Goal: Task Accomplishment & Management: Complete application form

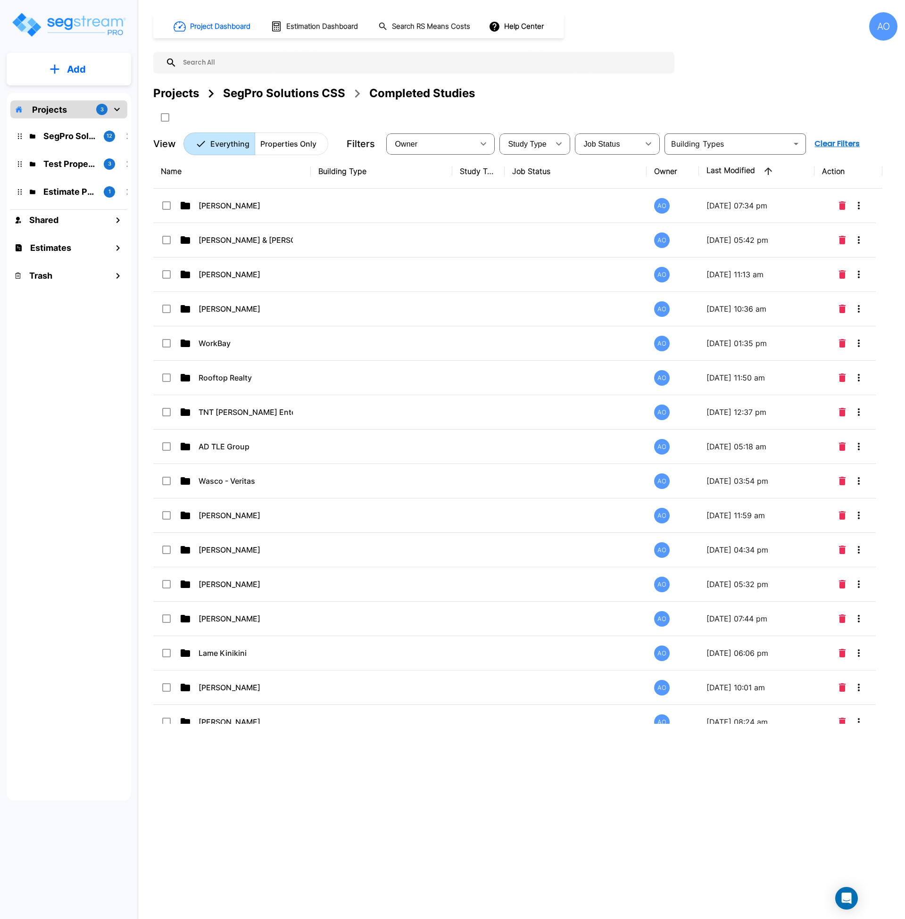
click at [302, 94] on div "SegPro Solutions CSS" at bounding box center [284, 93] width 122 height 17
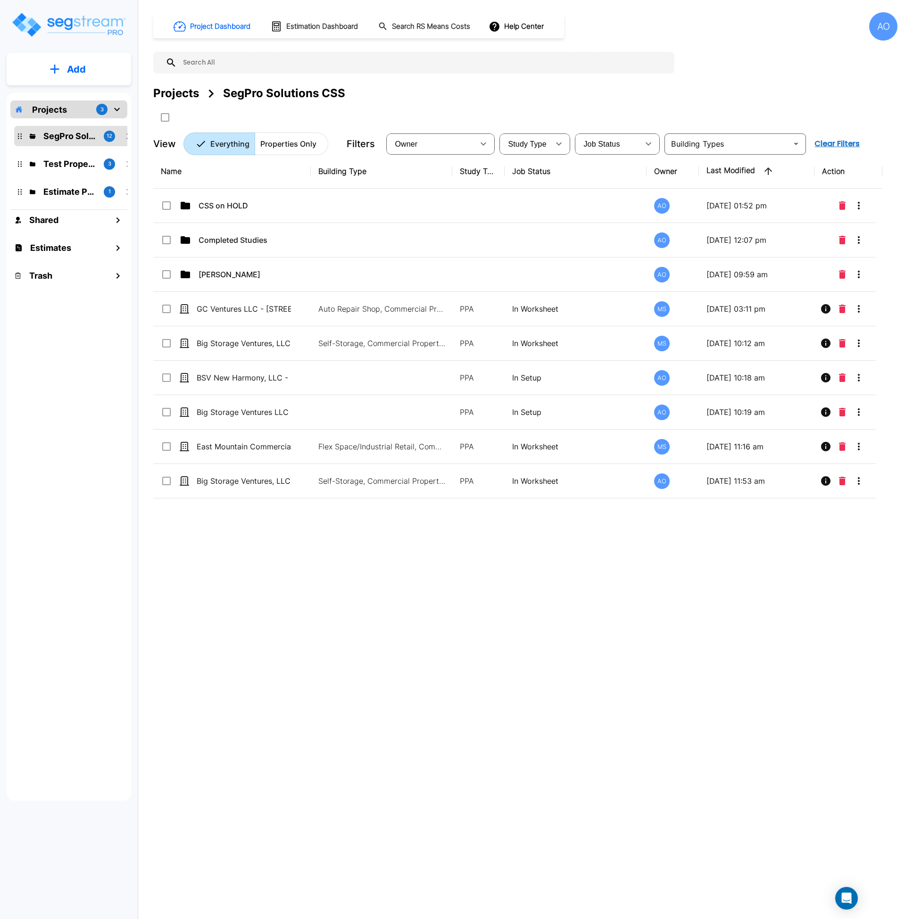
click at [263, 599] on div "Name Building Type Study Type Job Status Owner Last Modified Action CSS on HOLD…" at bounding box center [517, 438] width 729 height 569
click at [284, 577] on div "Name Building Type Study Type Job Status Owner Last Modified Action CSS on HOLD…" at bounding box center [517, 438] width 729 height 569
click at [301, 615] on div "Name Building Type Study Type Job Status Owner Last Modified Action CSS on HOLD…" at bounding box center [517, 438] width 729 height 569
click at [77, 68] on p "Add" at bounding box center [76, 69] width 19 height 14
click at [77, 123] on p "Add Property" at bounding box center [74, 121] width 48 height 11
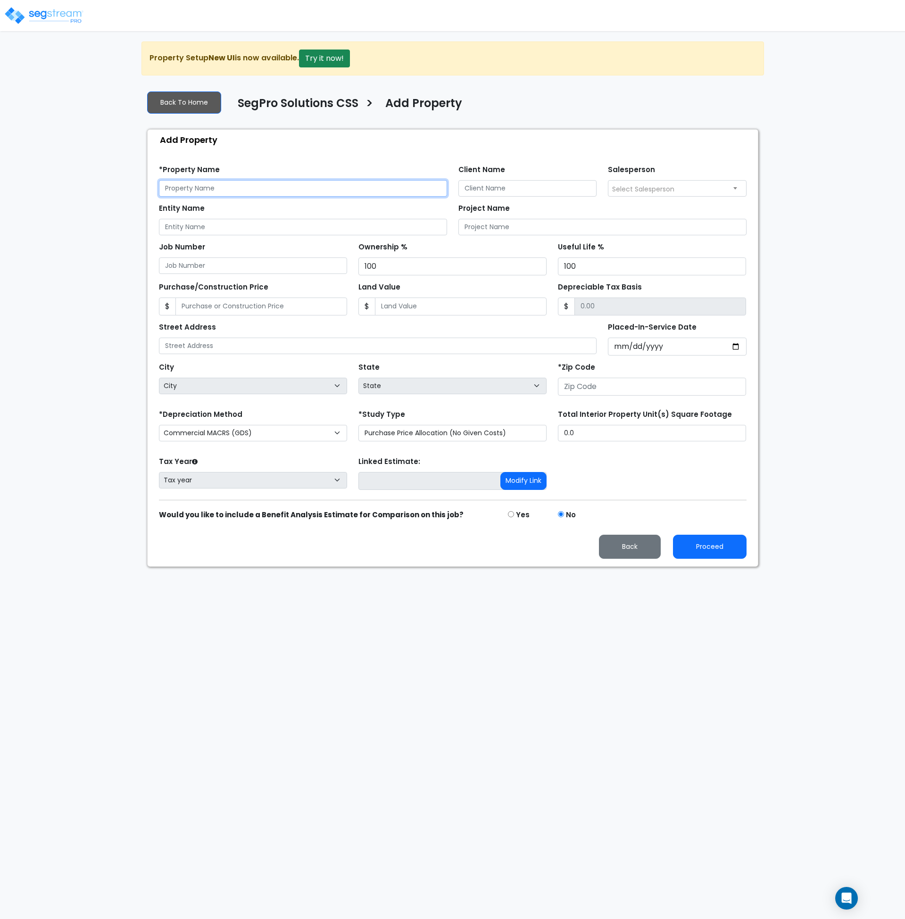
click at [215, 189] on input "text" at bounding box center [303, 188] width 288 height 17
type input "D"
click at [200, 226] on input "Entity Name" at bounding box center [303, 227] width 288 height 17
paste input "Hive Parks Flagstaff LLC"
type input "Hive Parks Flagstaff LLC"
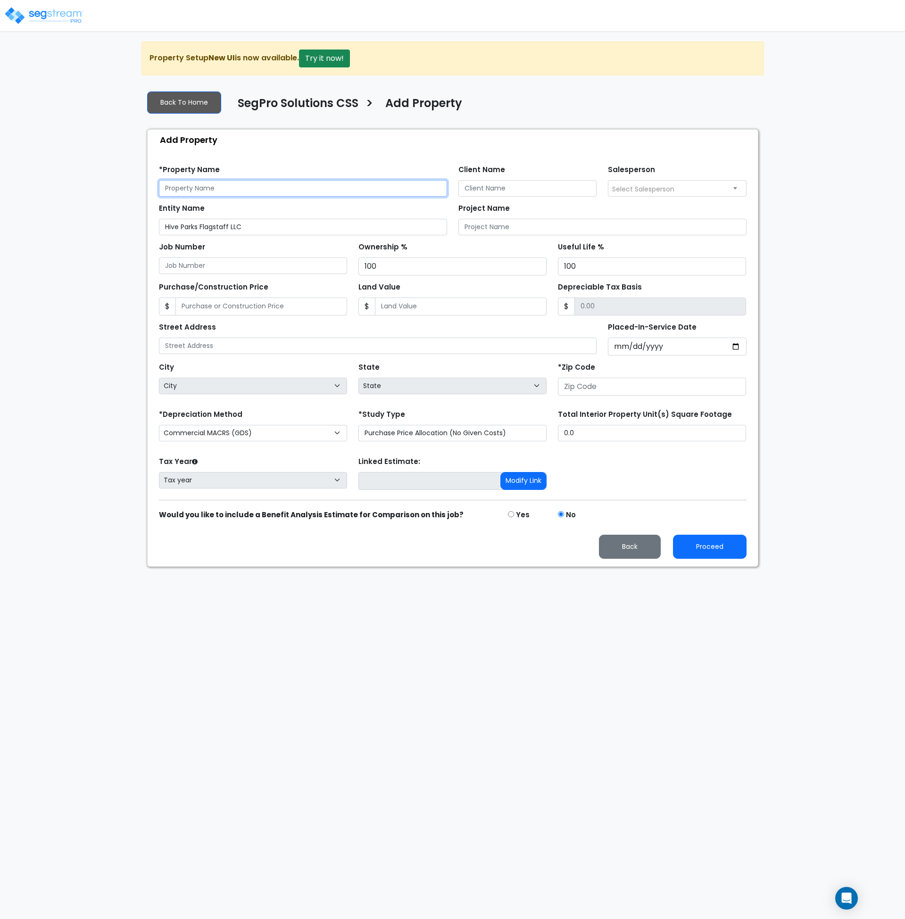
click at [197, 189] on input "text" at bounding box center [303, 188] width 288 height 17
paste input "Hive Parks Flagstaff LLC"
type input "Hive Parks Flagstaff LLC"
click at [528, 191] on input "Client Name" at bounding box center [527, 188] width 139 height 17
type input "[PERSON_NAME]"
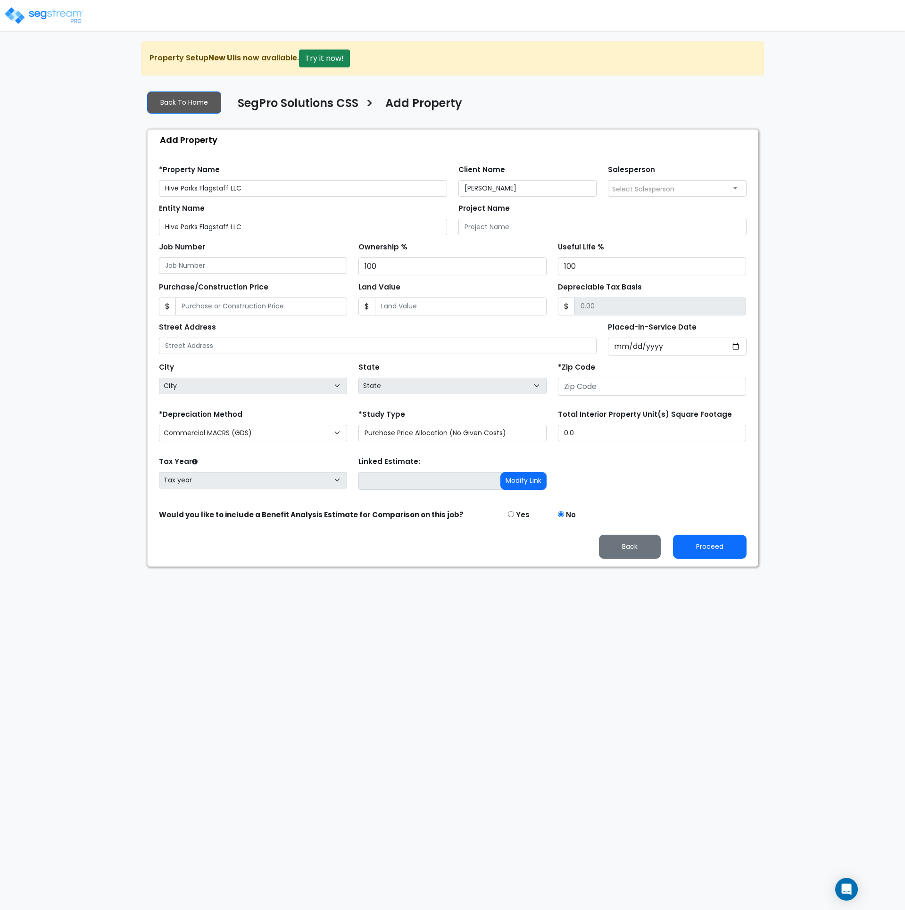
click at [642, 183] on span "Select Salesperson" at bounding box center [677, 188] width 138 height 15
select select "190"
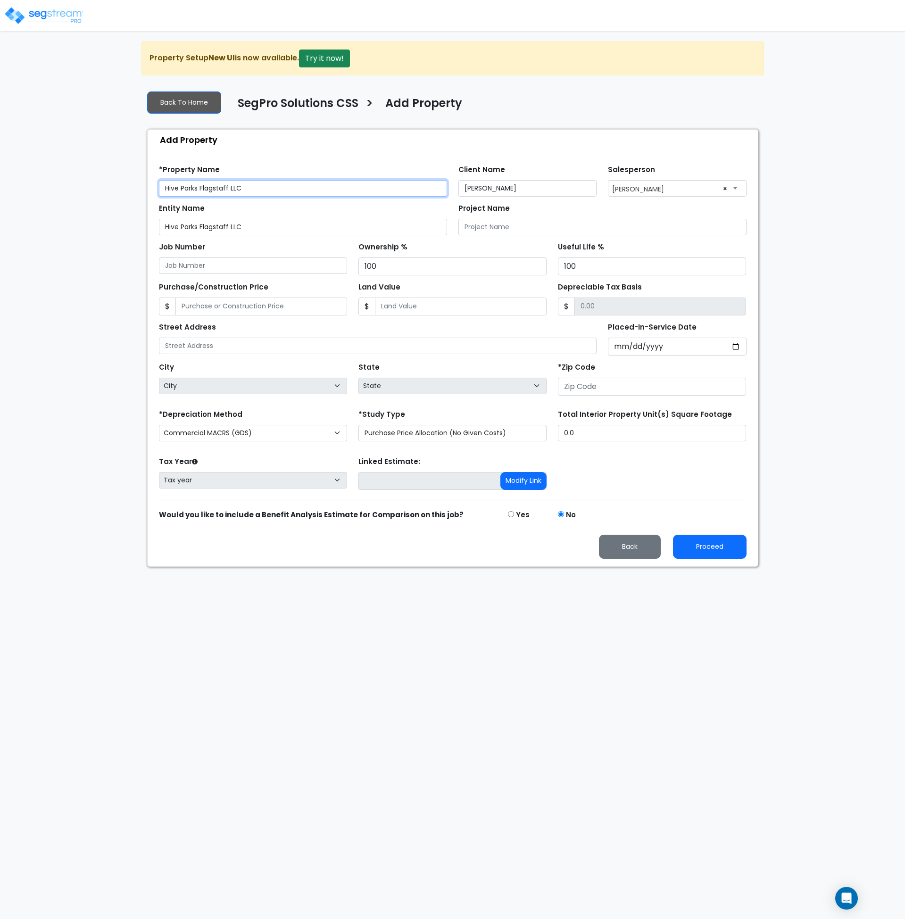
click at [261, 188] on input "Hive Parks Flagstaff LLC" at bounding box center [303, 188] width 288 height 17
drag, startPoint x: 349, startPoint y: 185, endPoint x: 248, endPoint y: 190, distance: 101.5
click at [248, 190] on input "Hive Parks Flagstaff LLC - [STREET_ADDRESS]" at bounding box center [303, 188] width 288 height 17
type input "Hive Parks Flagstaff LLC - [STREET_ADDRESS]"
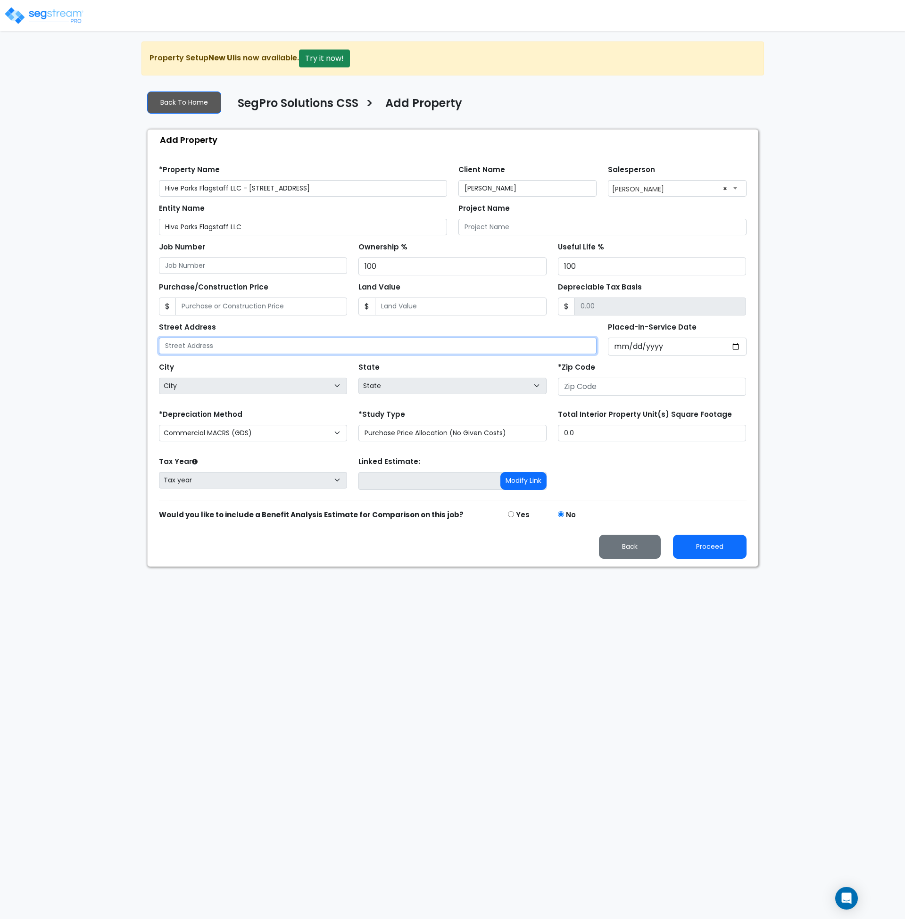
click at [216, 347] on input "text" at bounding box center [378, 346] width 438 height 17
paste input "[STREET_ADDRESS]"
type input "[STREET_ADDRESS]"
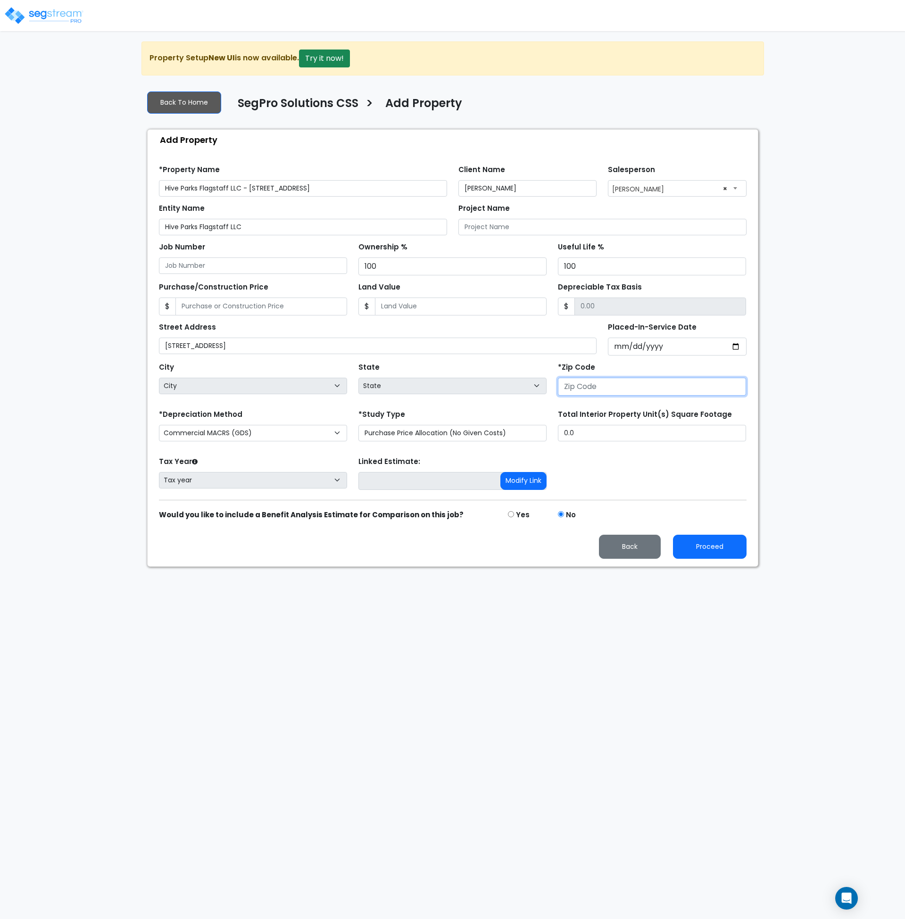
click at [587, 382] on input "number" at bounding box center [652, 387] width 188 height 18
type input "86004"
select select "AZ"
type input "86004"
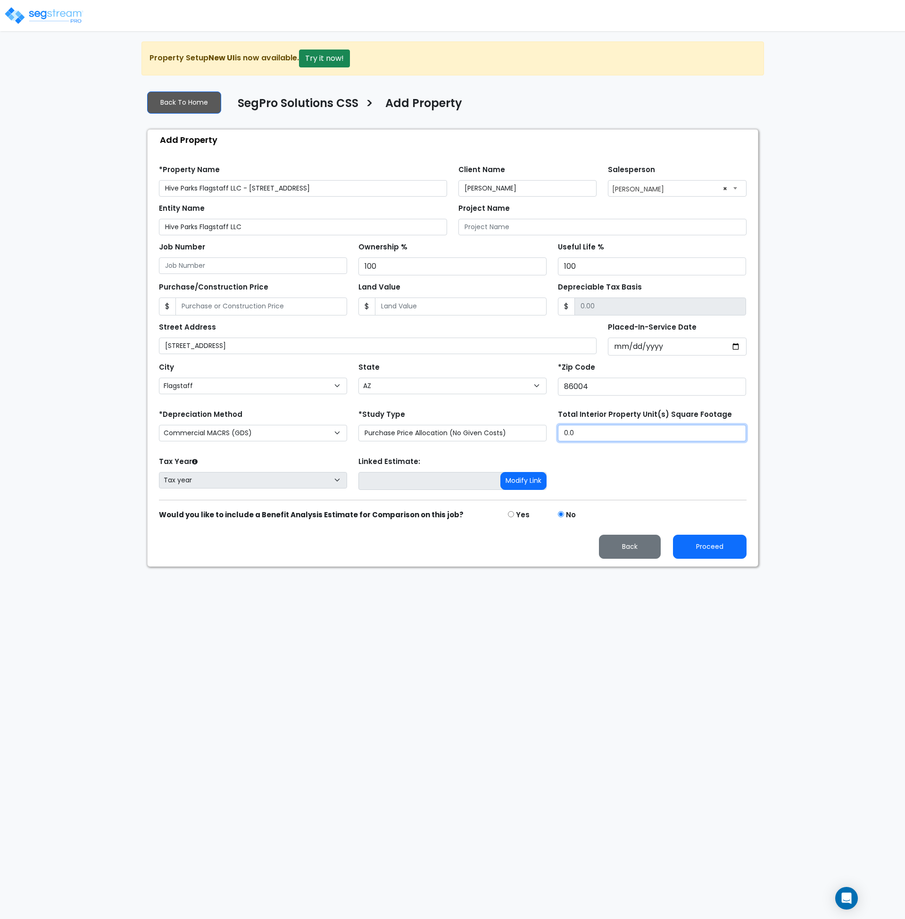
click at [589, 434] on input "0.0" at bounding box center [652, 433] width 188 height 17
drag, startPoint x: 582, startPoint y: 433, endPoint x: 544, endPoint y: 432, distance: 38.2
click at [544, 432] on div "*Depreciation Method Commercial MACRS (GDS) Residential Rental MACRS (GDS) Comm…" at bounding box center [452, 426] width 599 height 38
type input "23,684"
click at [583, 463] on div "Tax Year Please Enter The Placed In Service Date First. Tax year Prior Years De…" at bounding box center [452, 473] width 599 height 38
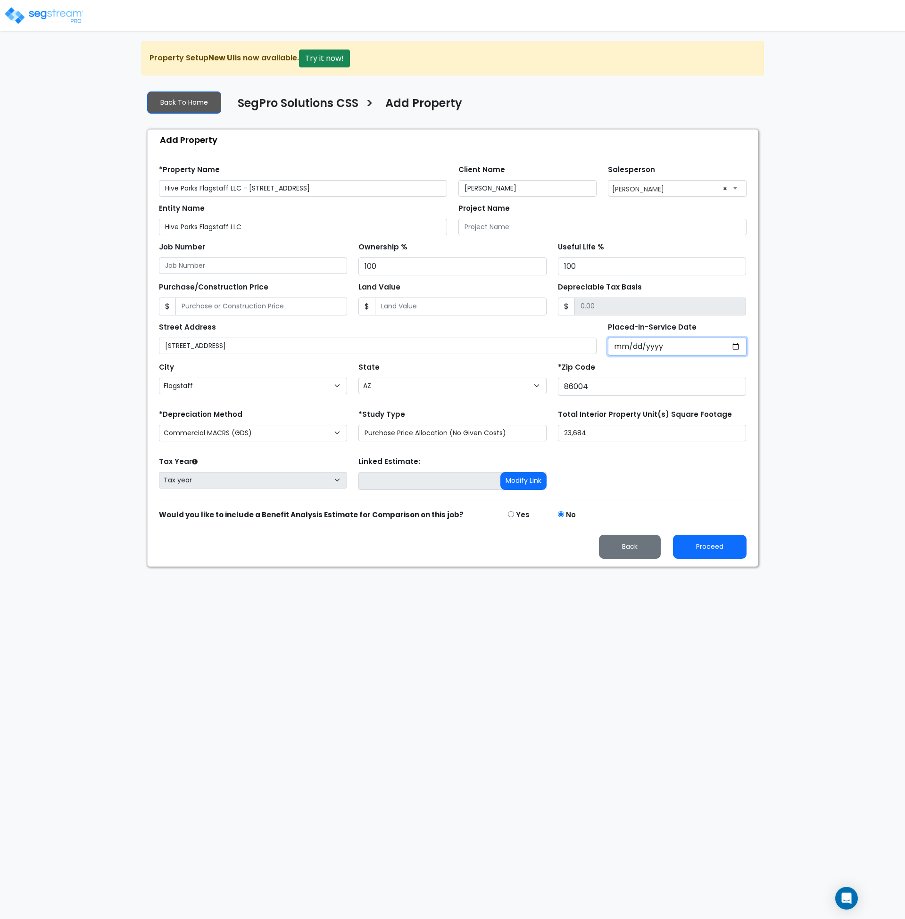
click at [621, 345] on input "Placed-In-Service Date" at bounding box center [677, 347] width 139 height 18
type input "0002-06-15"
select select "2"
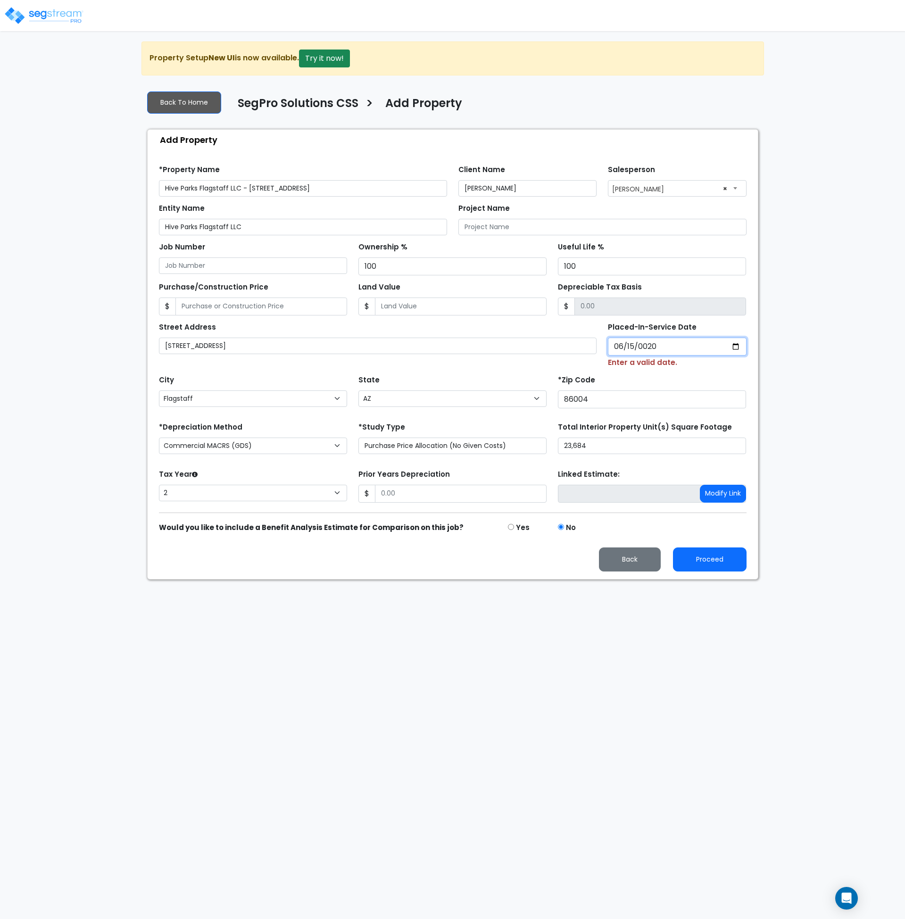
type input "0202-06-15"
select select "202"
type input "[DATE]"
select select "2024"
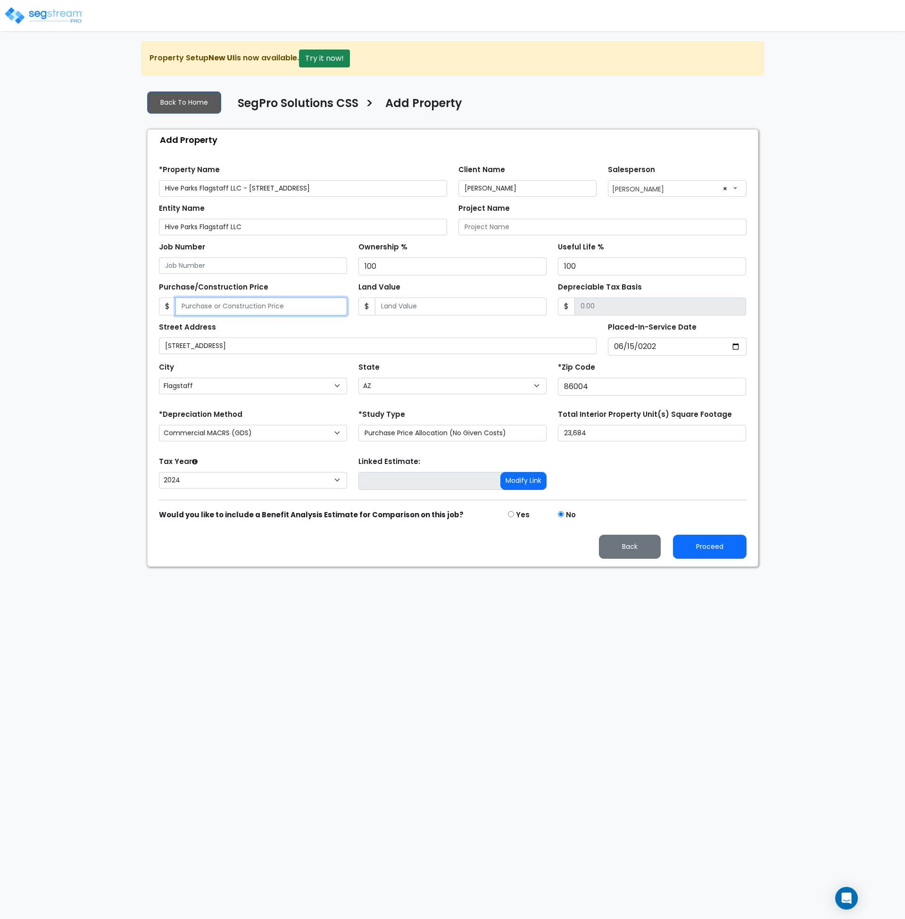
click at [282, 309] on input "Purchase/Construction Price" at bounding box center [261, 306] width 172 height 18
type input "3,758,009.00"
click at [391, 309] on input "Land Value" at bounding box center [461, 306] width 172 height 18
type input "1"
type input "3758008.00"
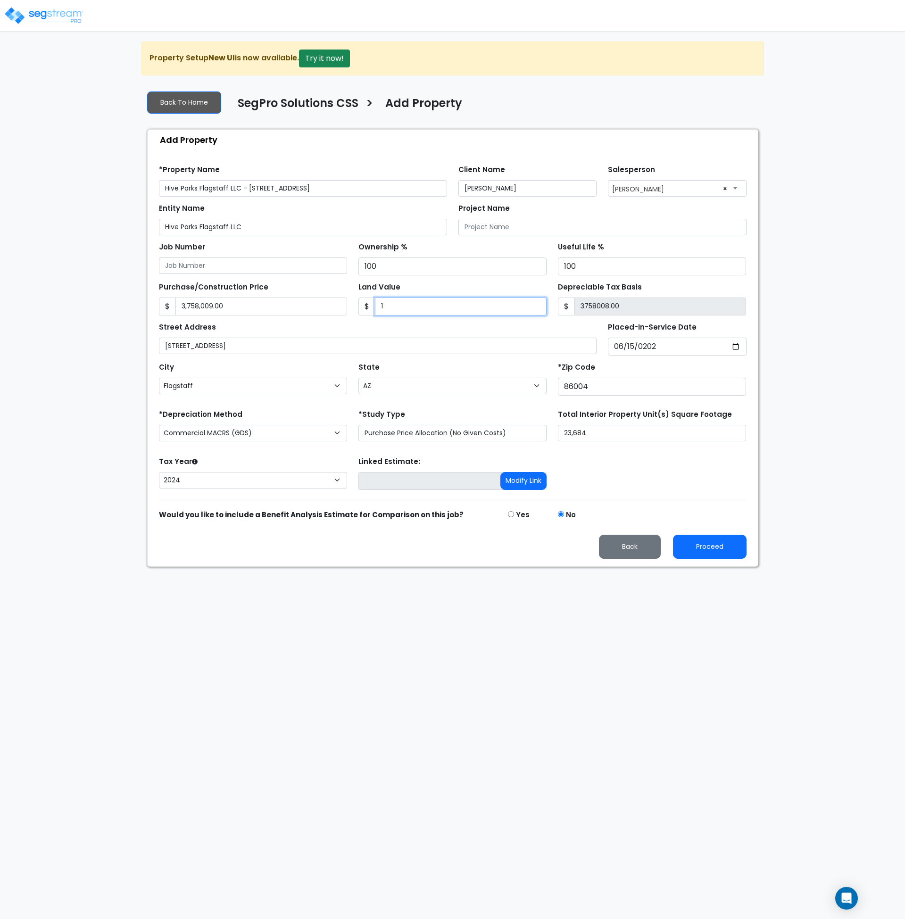
type input "1"
click at [211, 306] on input "3,758,009.00" at bounding box center [261, 306] width 172 height 18
click at [211, 308] on input "3,758,009.00" at bounding box center [261, 306] width 172 height 18
type input "3,758,00.00"
type input "375799.00"
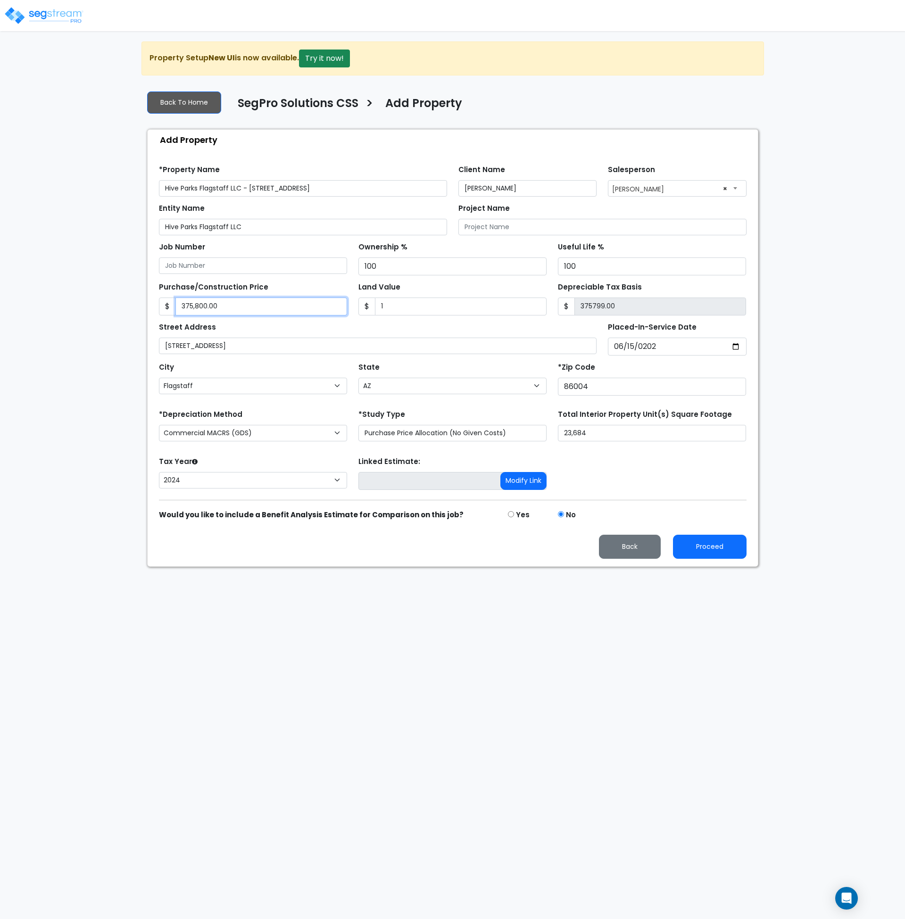
type input "375,80.00"
type input "37579.00"
type input "37,5801.00"
type input "375800.00"
type input "375,8010.00"
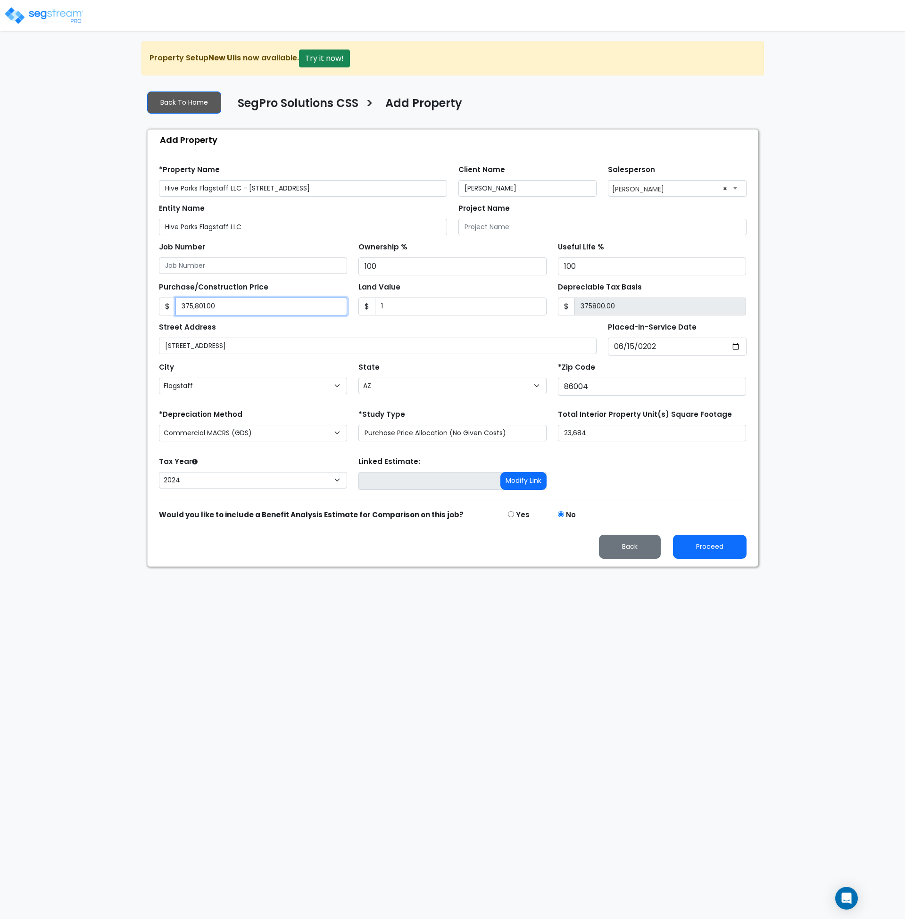
type input "3758009.00"
click at [396, 328] on div "Street Address [STREET_ADDRESS]" at bounding box center [378, 337] width 438 height 34
click at [319, 545] on div "Proceed Back" at bounding box center [452, 547] width 599 height 24
click at [636, 567] on html "Notification x View All [PERSON_NAME] SegPro Solutions Notification" at bounding box center [452, 283] width 905 height 567
click at [602, 567] on html "Notification x View All [PERSON_NAME] SegPro Solutions Notification" at bounding box center [452, 283] width 905 height 567
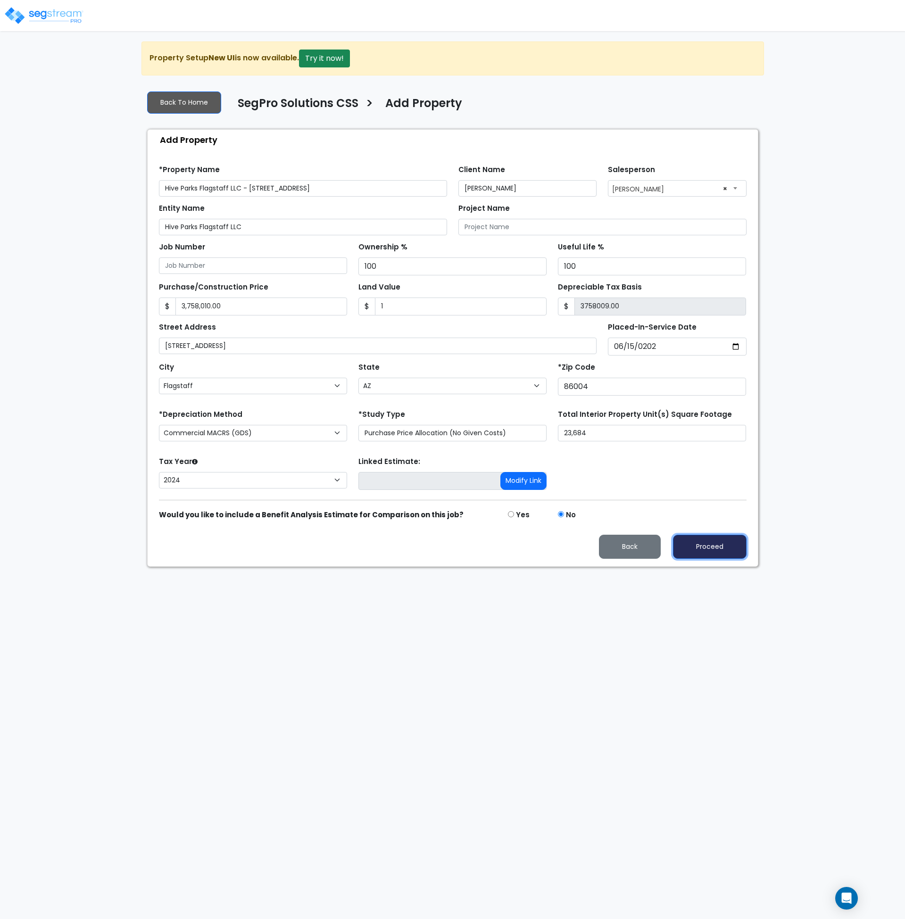
click at [708, 553] on button "Proceed" at bounding box center [710, 547] width 74 height 24
type input "3758010"
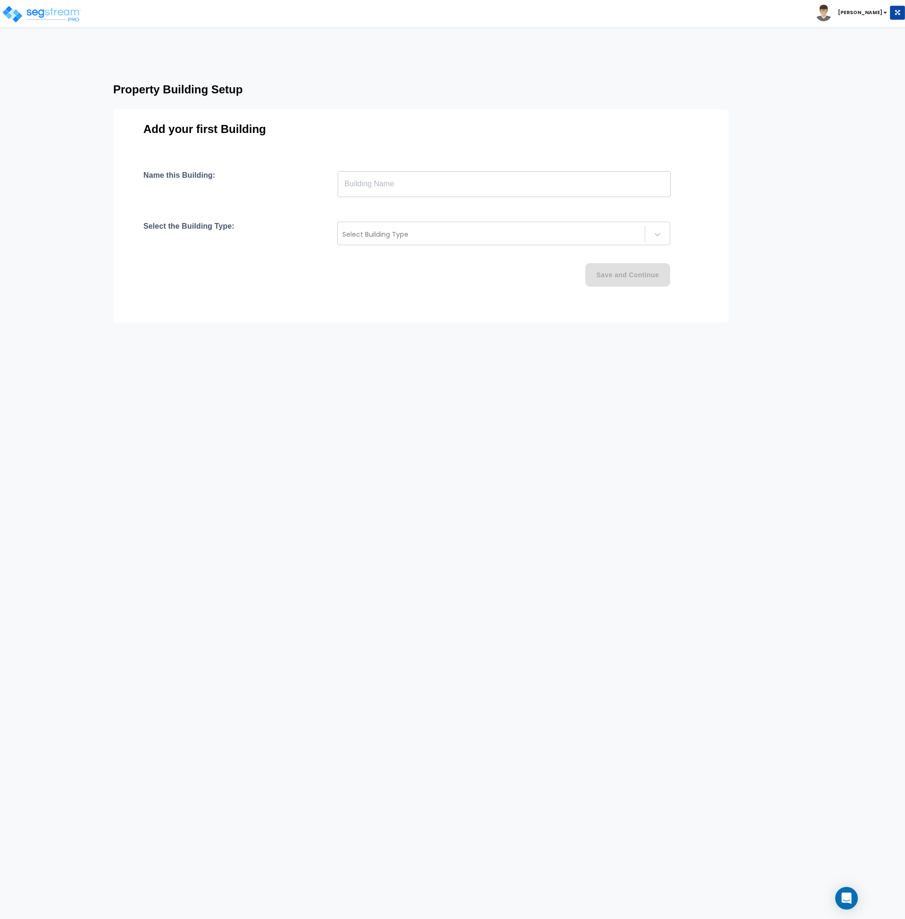
click at [385, 189] on input "text" at bounding box center [504, 184] width 333 height 26
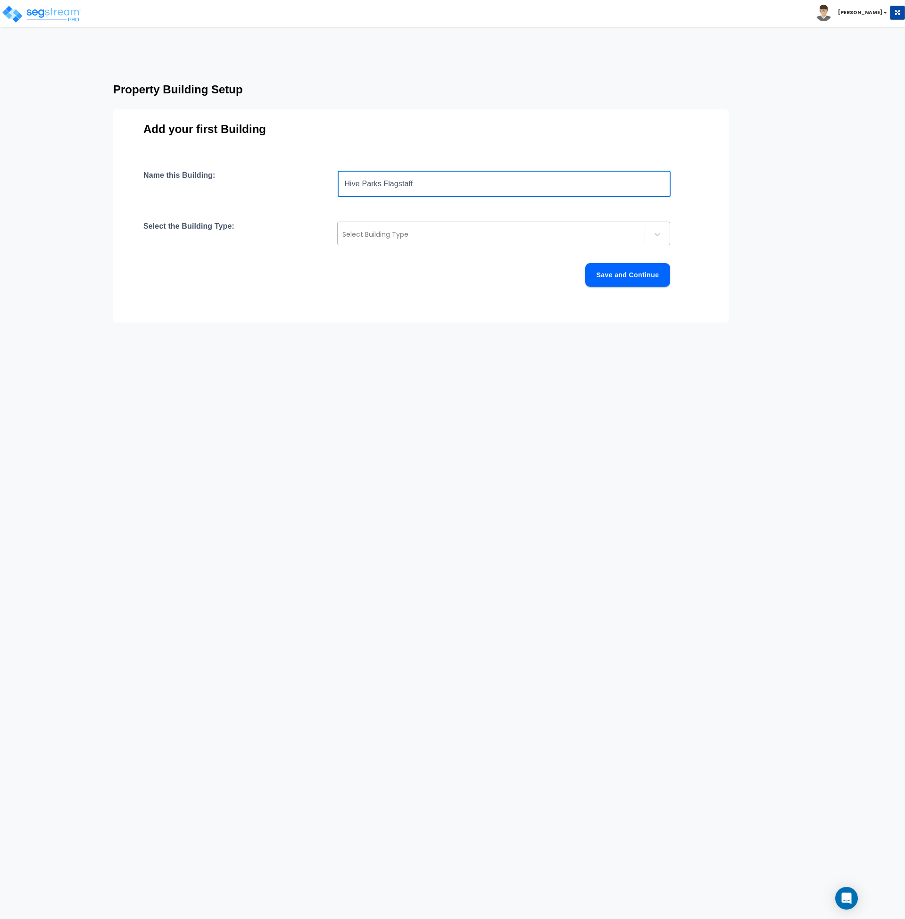
type input "Hive Parks Flagstaff"
click at [396, 240] on div "Select Building Type" at bounding box center [491, 234] width 307 height 15
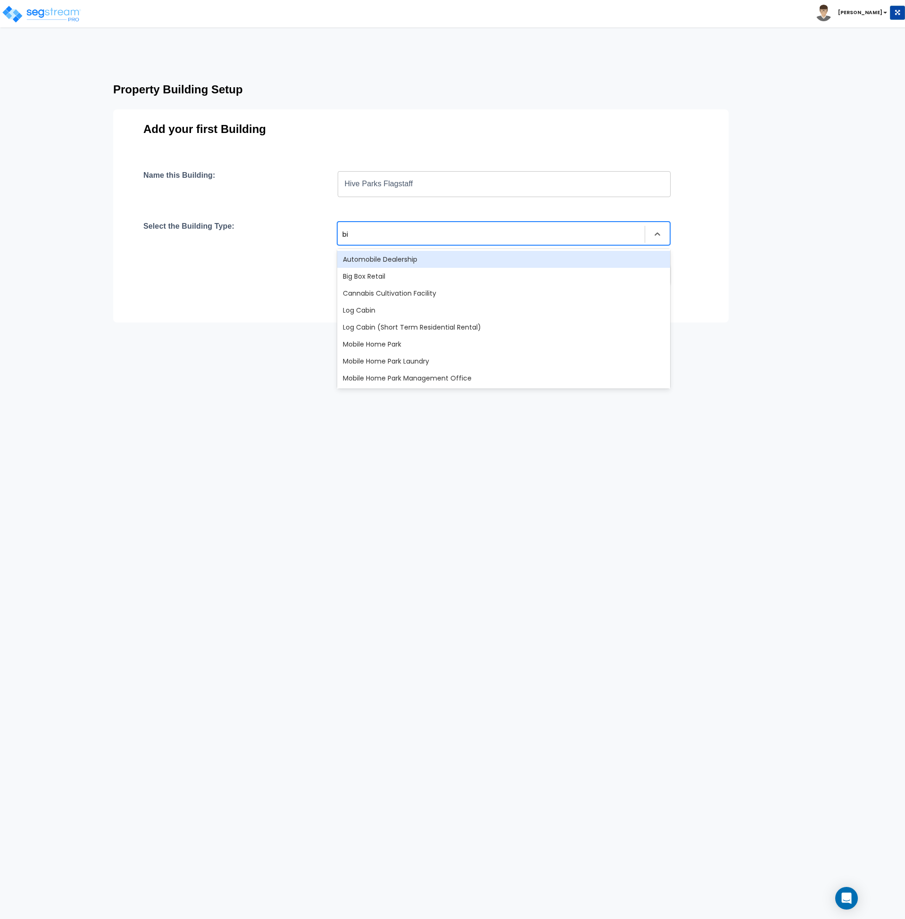
type input "big"
click at [375, 263] on div "Big Box Retail" at bounding box center [503, 259] width 333 height 17
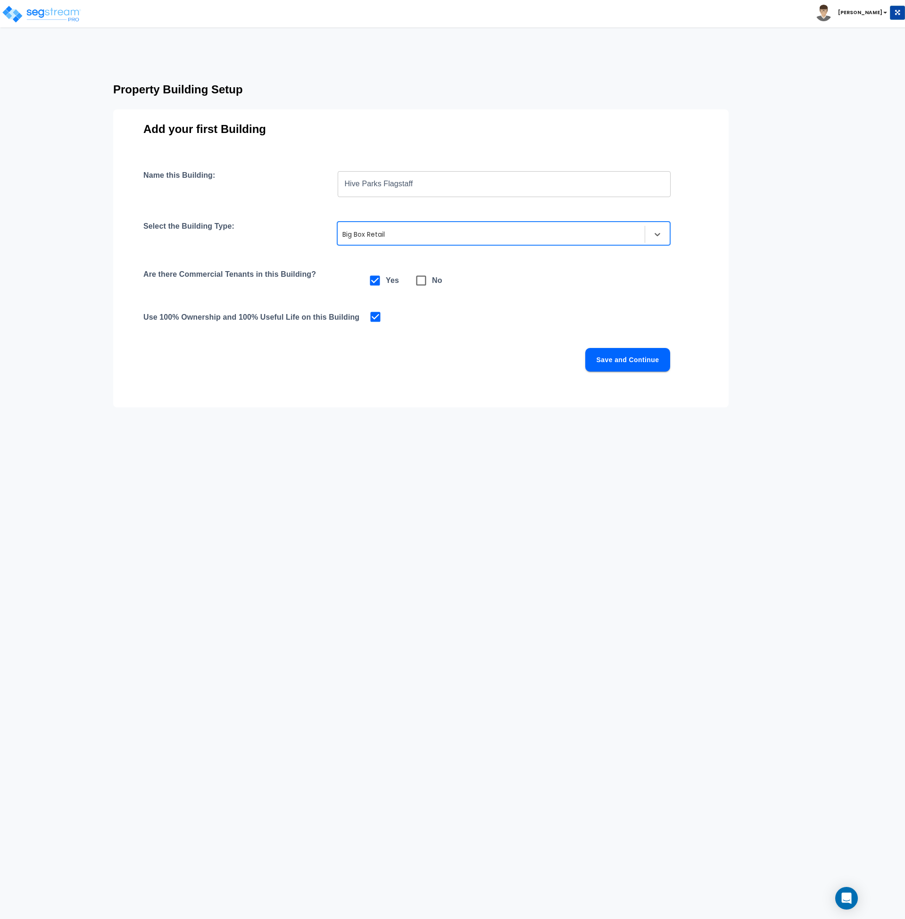
click at [433, 334] on div "Name this Building: Hive Parks Flagstaff ​ Select the Building Type: option Big…" at bounding box center [420, 282] width 555 height 223
click at [622, 362] on button "Save and Continue" at bounding box center [627, 360] width 85 height 24
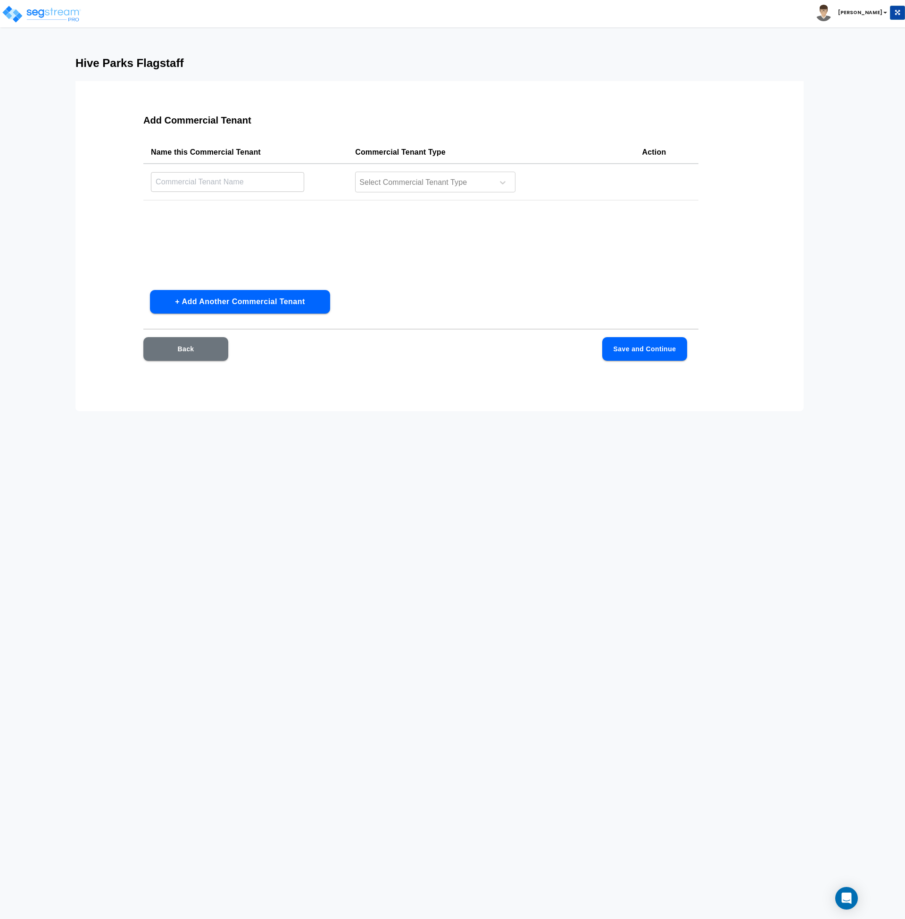
click at [178, 184] on input "text" at bounding box center [227, 182] width 153 height 20
click at [160, 180] on input "text" at bounding box center [227, 182] width 153 height 20
click at [229, 178] on input "Trampoline Park" at bounding box center [227, 182] width 153 height 20
type input "Trampoline Park"
click at [375, 182] on div at bounding box center [422, 182] width 129 height 13
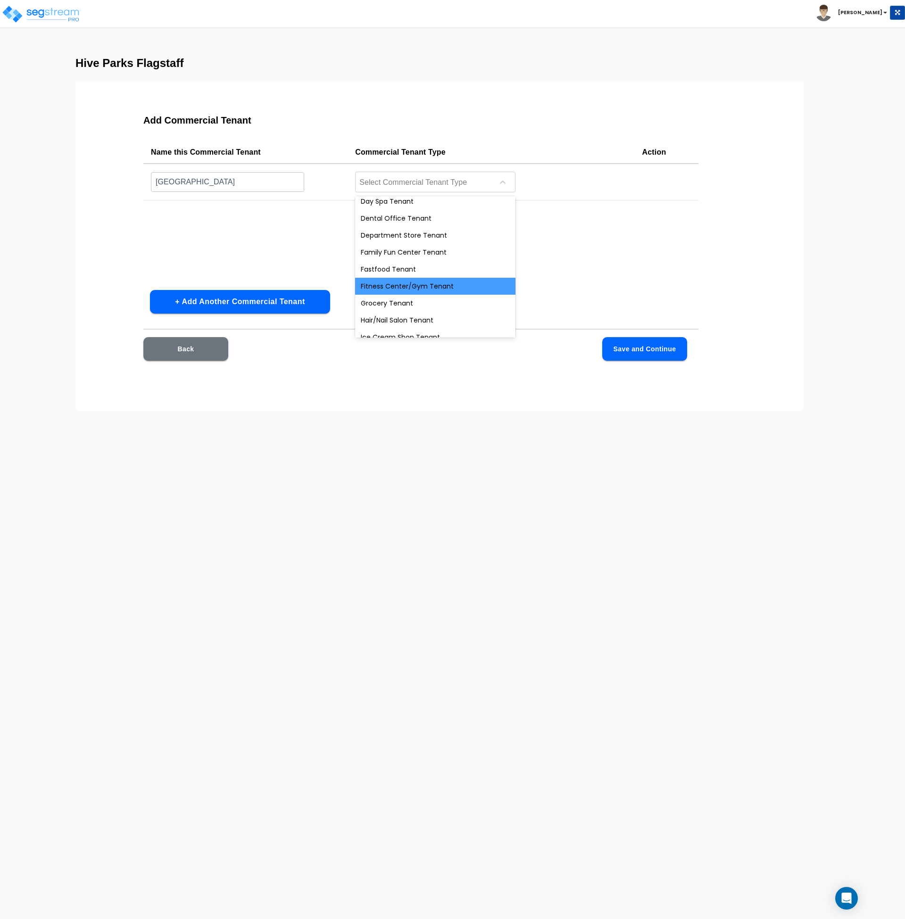
scroll to position [157, 0]
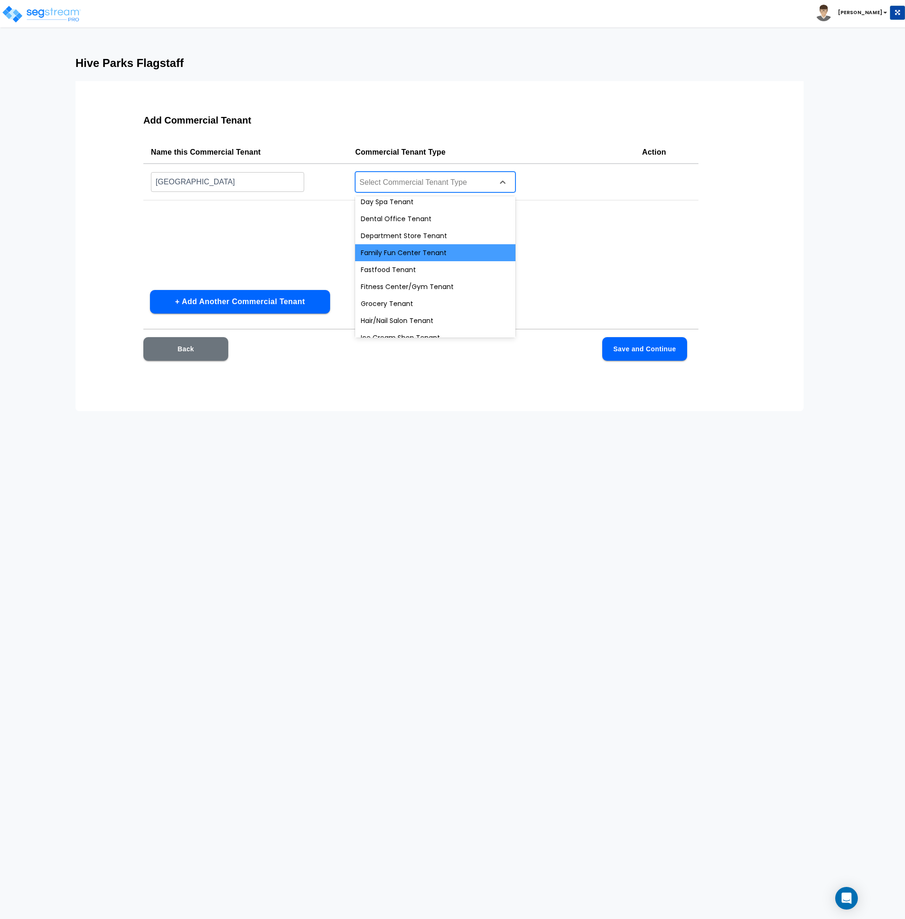
click at [427, 253] on div "Family Fun Center Tenant" at bounding box center [435, 252] width 160 height 17
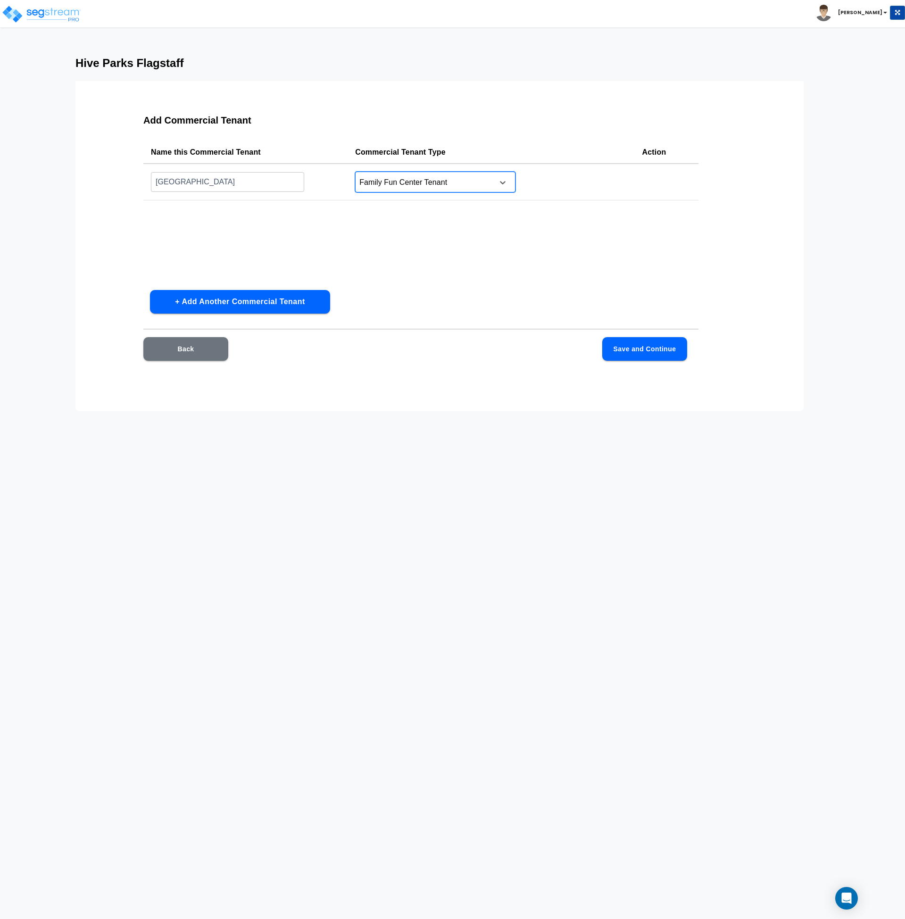
click at [286, 306] on button "+ Add Another Commercial Tenant" at bounding box center [240, 302] width 180 height 24
click at [207, 215] on input "text" at bounding box center [227, 219] width 153 height 20
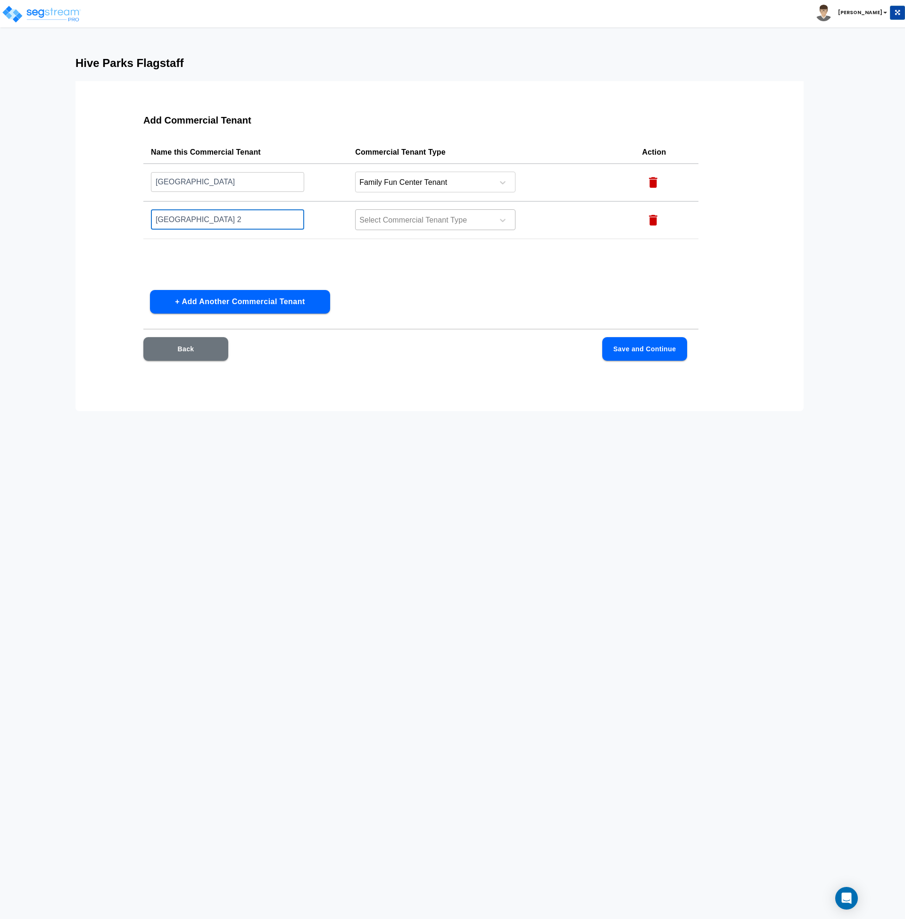
type input "Trampoline Park 2"
click at [421, 216] on div at bounding box center [422, 220] width 129 height 13
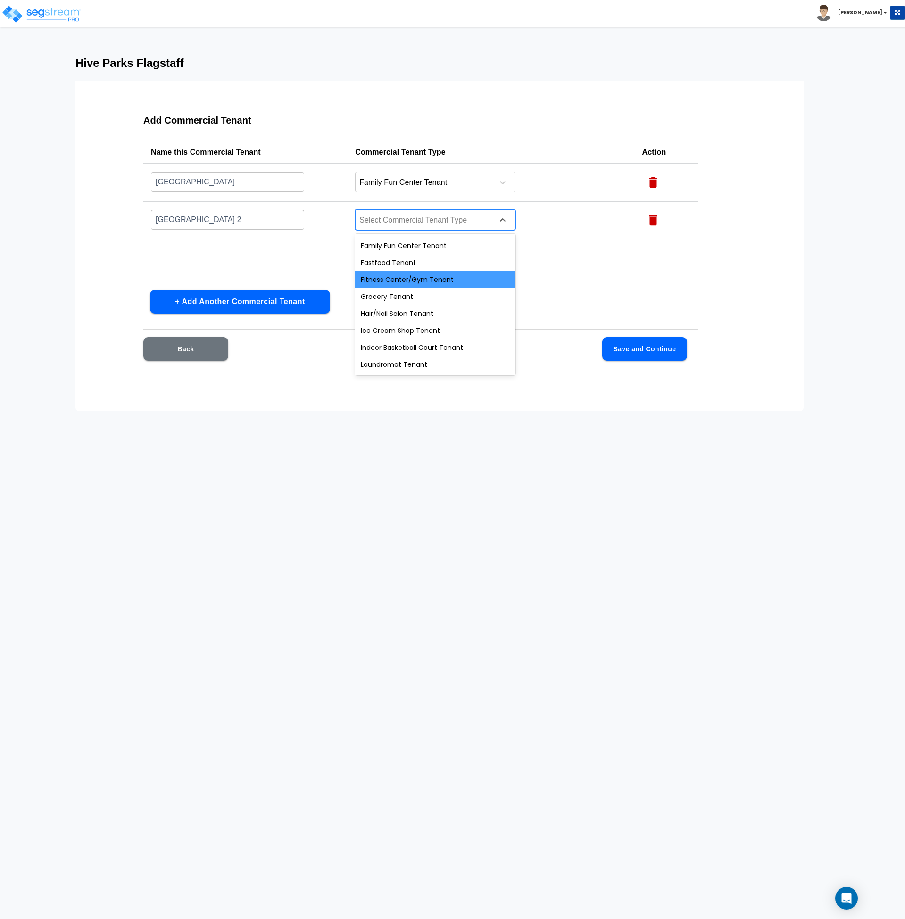
scroll to position [205, 0]
click at [419, 282] on div "Fitness Center/Gym Tenant" at bounding box center [435, 277] width 160 height 17
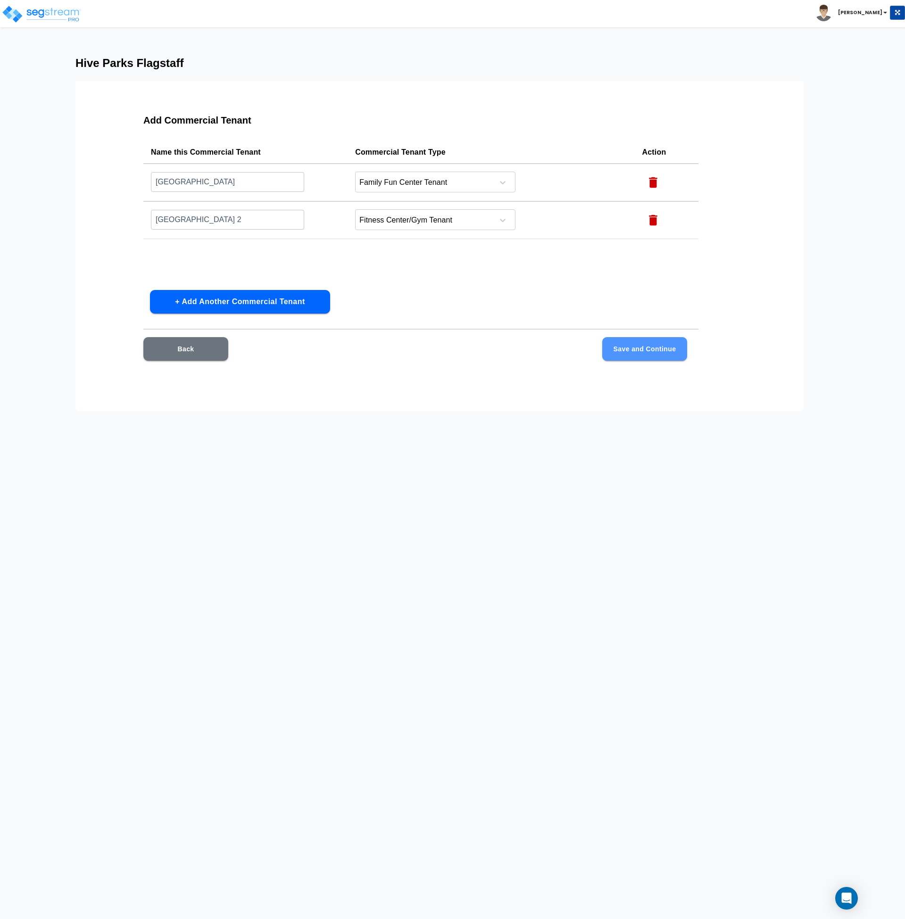
click at [636, 349] on button "Save and Continue" at bounding box center [644, 349] width 85 height 24
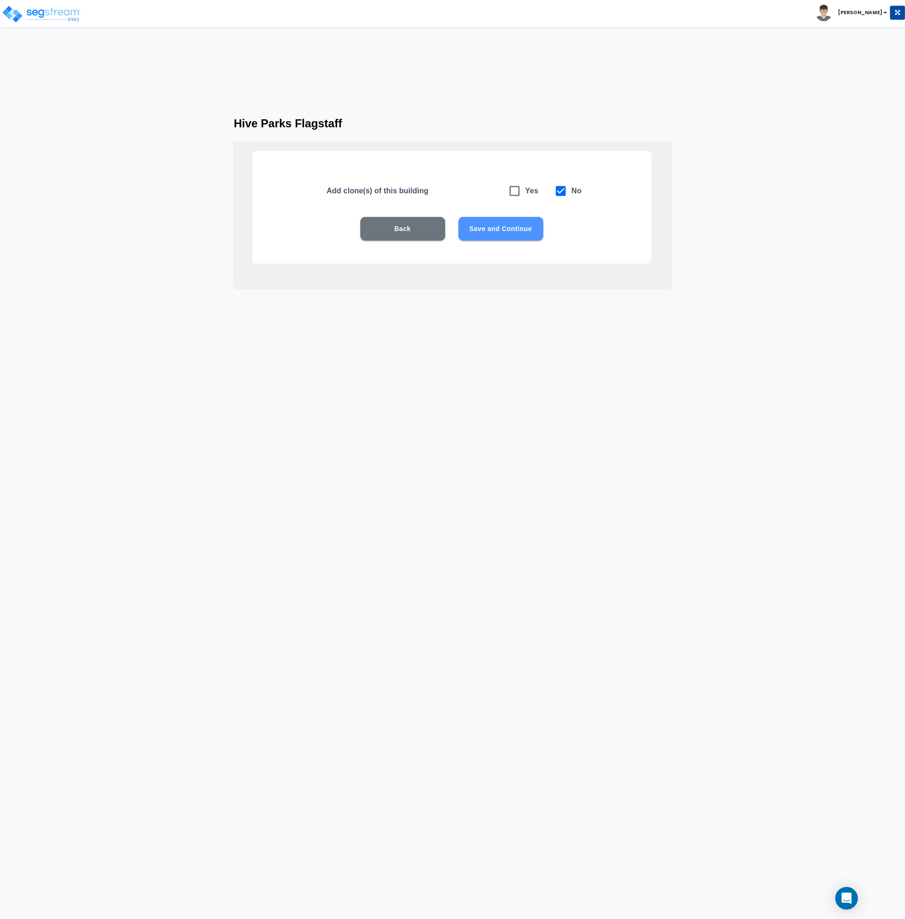
click at [494, 232] on button "Save and Continue" at bounding box center [500, 229] width 85 height 24
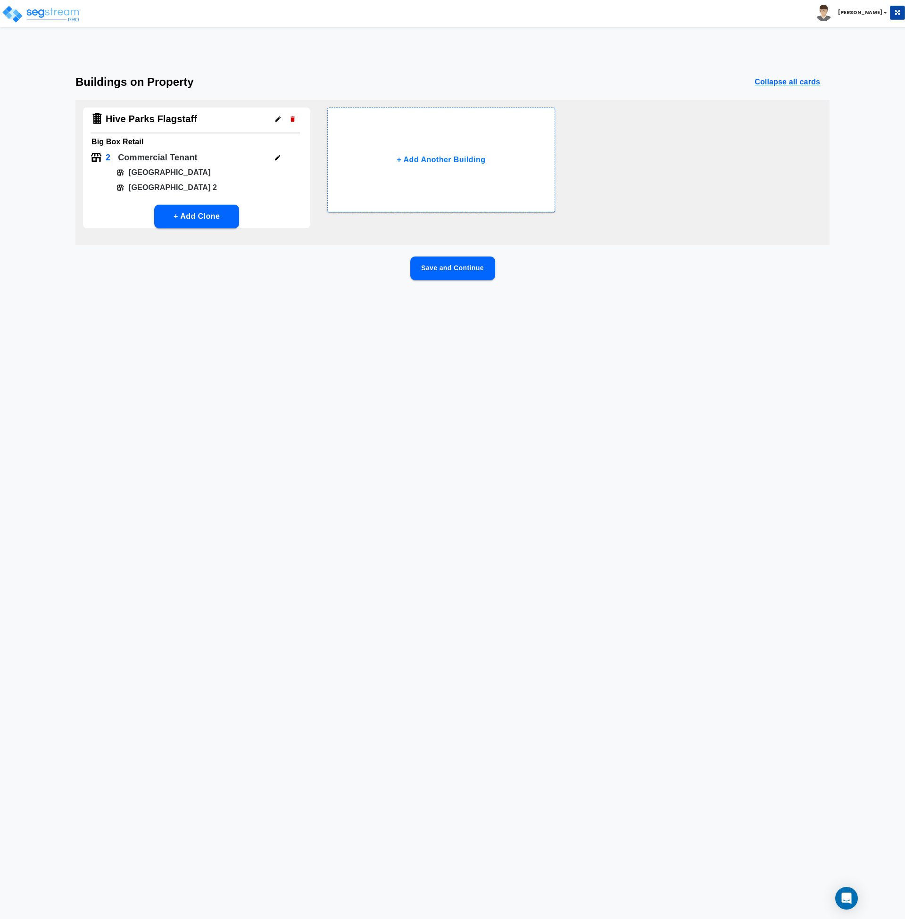
click at [446, 262] on button "Save and Continue" at bounding box center [452, 268] width 85 height 24
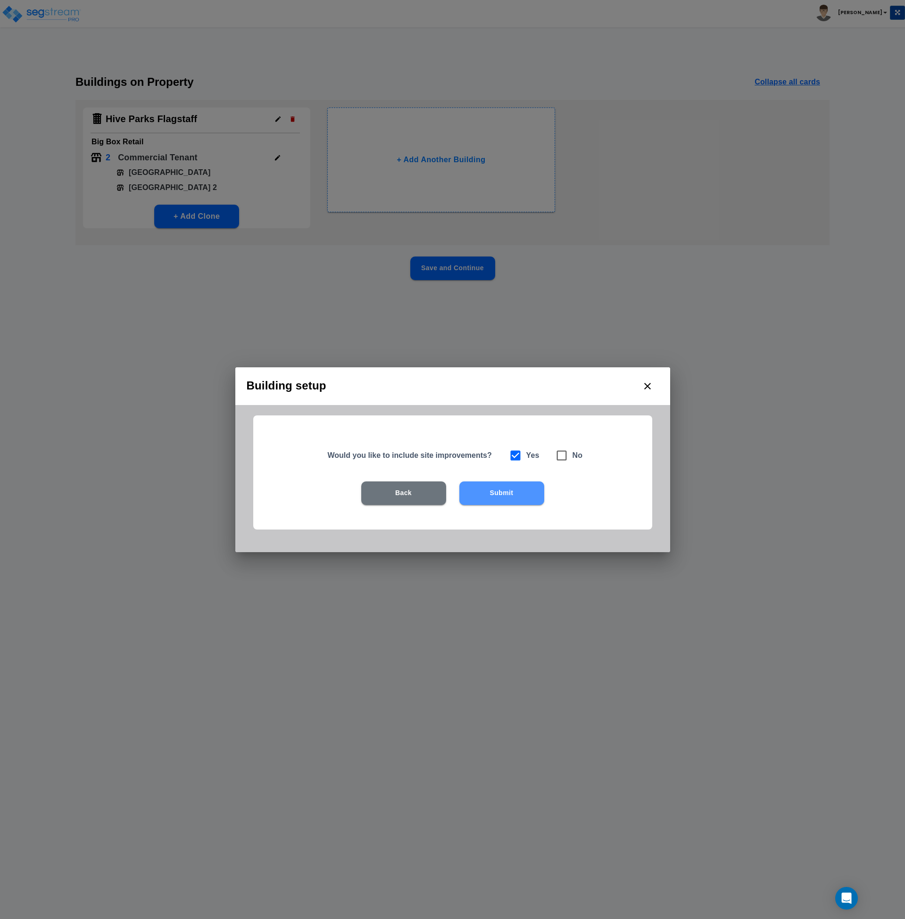
click at [490, 493] on button "Submit" at bounding box center [501, 493] width 85 height 24
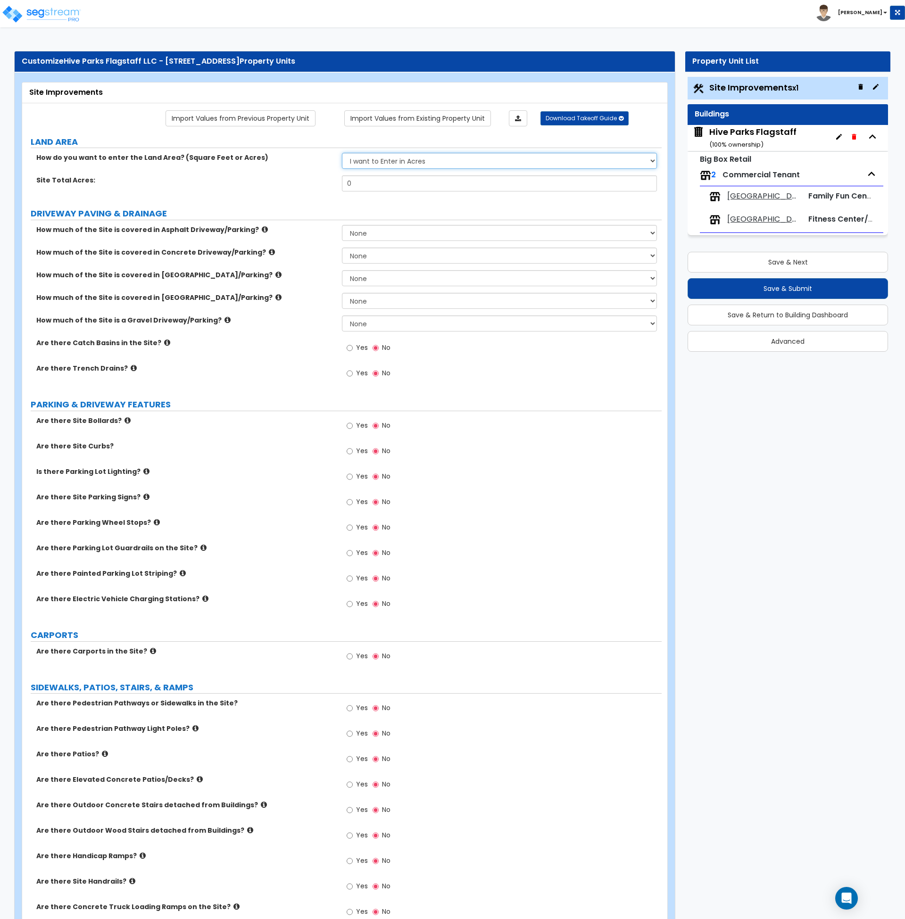
click at [362, 161] on select "I want to Enter in Acres I want to Enter in Square Feet" at bounding box center [499, 161] width 315 height 16
click at [342, 153] on select "I want to Enter in Acres I want to Enter in Square Feet" at bounding box center [499, 161] width 315 height 16
click at [371, 180] on input "0" at bounding box center [499, 183] width 315 height 16
drag, startPoint x: 347, startPoint y: 182, endPoint x: 322, endPoint y: 179, distance: 24.2
click at [322, 179] on div "Site Total Acres: 0" at bounding box center [341, 186] width 639 height 23
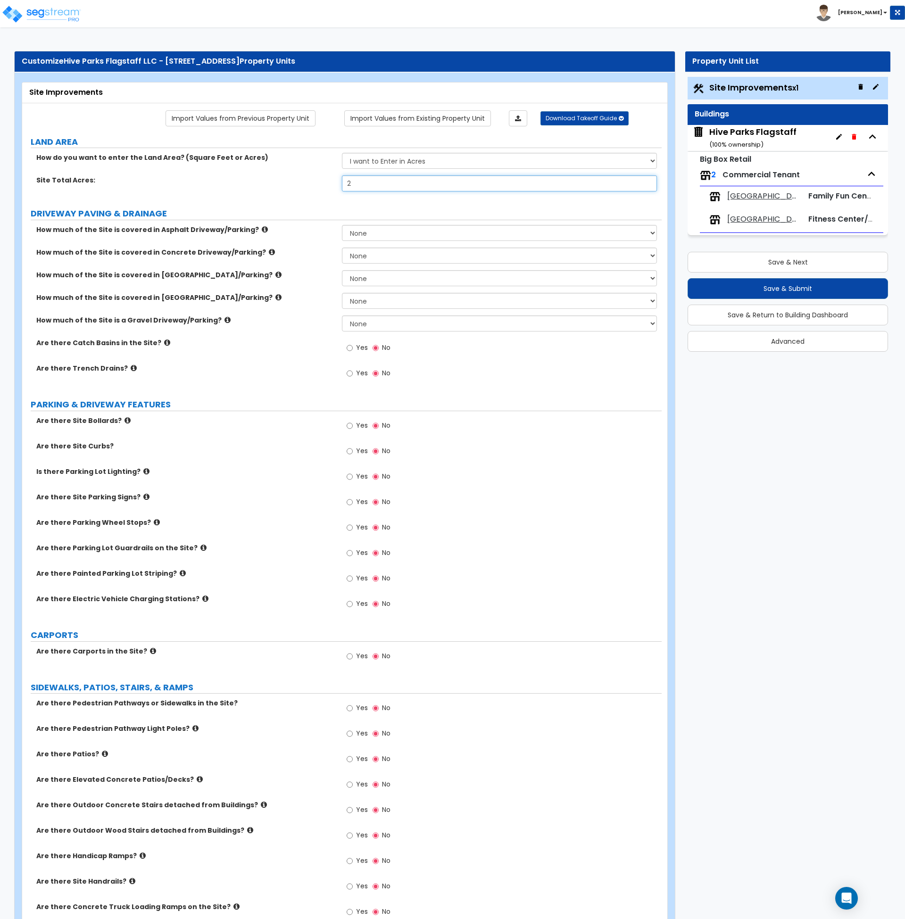
type input "2"
click at [322, 179] on label "Site Total Acres:" at bounding box center [185, 179] width 298 height 9
click at [375, 236] on select "None I want to Enter an Approximate Percentage I want to Enter the Square Foota…" at bounding box center [499, 233] width 315 height 16
select select "2"
click at [342, 225] on select "None I want to Enter an Approximate Percentage I want to Enter the Square Foota…" at bounding box center [499, 233] width 315 height 16
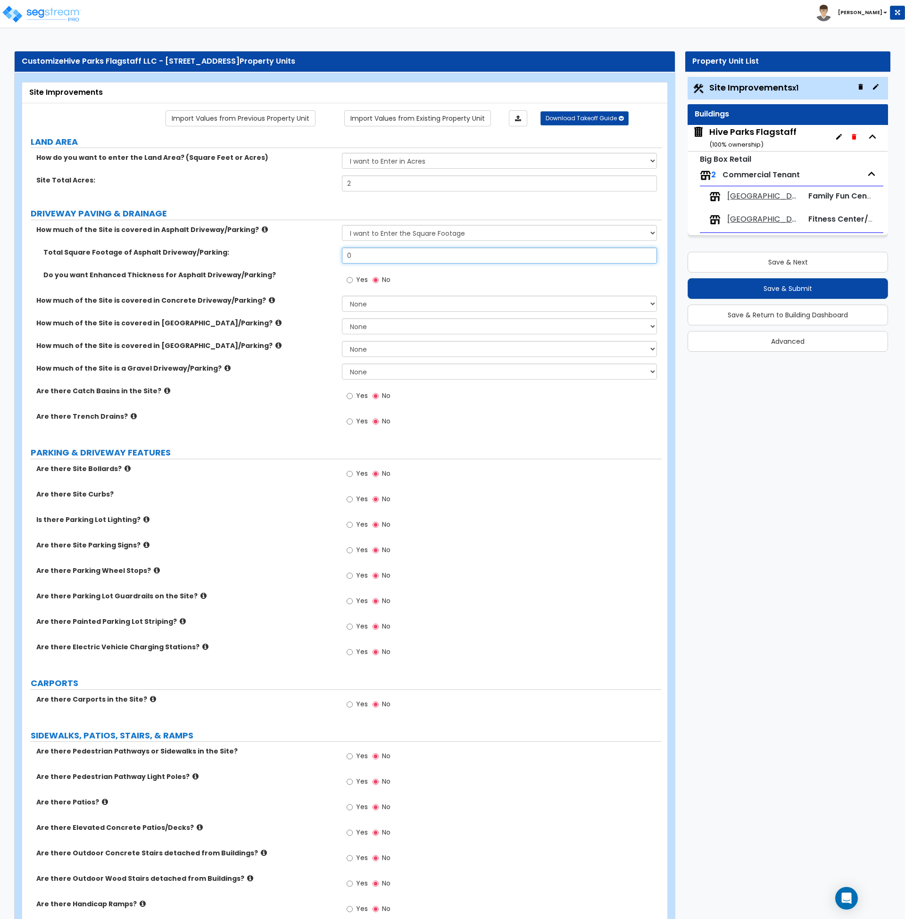
drag, startPoint x: 371, startPoint y: 253, endPoint x: 341, endPoint y: 256, distance: 30.3
click at [341, 256] on div "Total Square Footage of Asphalt Driveway/Parking: 0" at bounding box center [341, 259] width 639 height 23
type input "64,330"
click at [366, 303] on select "None I want to Enter an Approximate Percentage I want to Enter the Square Foota…" at bounding box center [499, 304] width 315 height 16
select select "2"
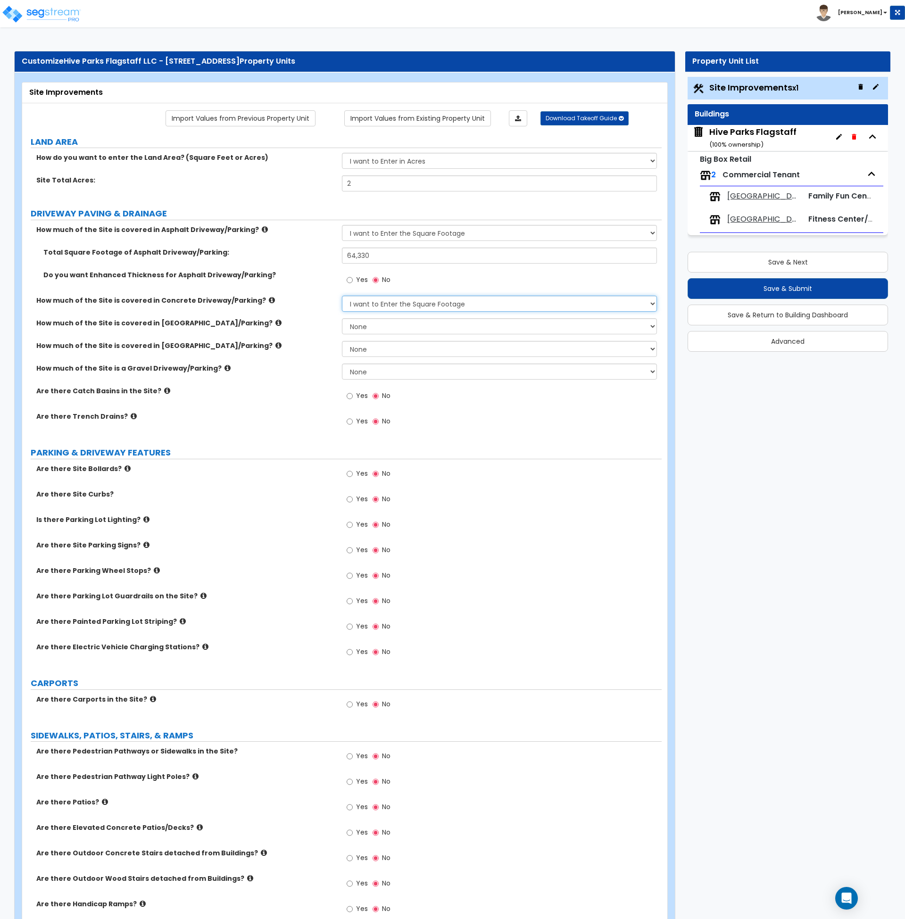
click at [342, 296] on select "None I want to Enter an Approximate Percentage I want to Enter the Square Foota…" at bounding box center [499, 304] width 315 height 16
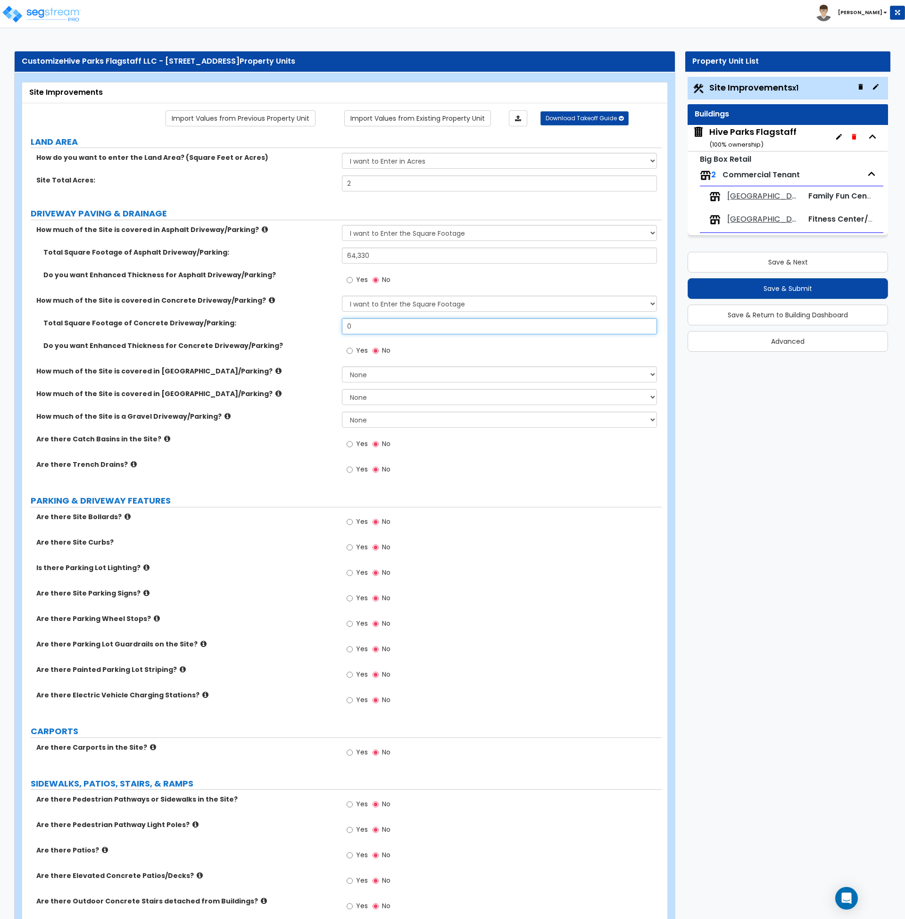
drag, startPoint x: 369, startPoint y: 326, endPoint x: 338, endPoint y: 326, distance: 31.1
click at [338, 326] on div "Total Square Footage of Concrete Driveway/Parking: 0" at bounding box center [341, 329] width 639 height 23
type input "1,580"
click at [329, 329] on div "Total Square Footage of Concrete Driveway/Parking: 1,580" at bounding box center [341, 329] width 639 height 23
click at [308, 372] on label "How much of the Site is covered in Brick Driveway/Parking?" at bounding box center [185, 370] width 298 height 9
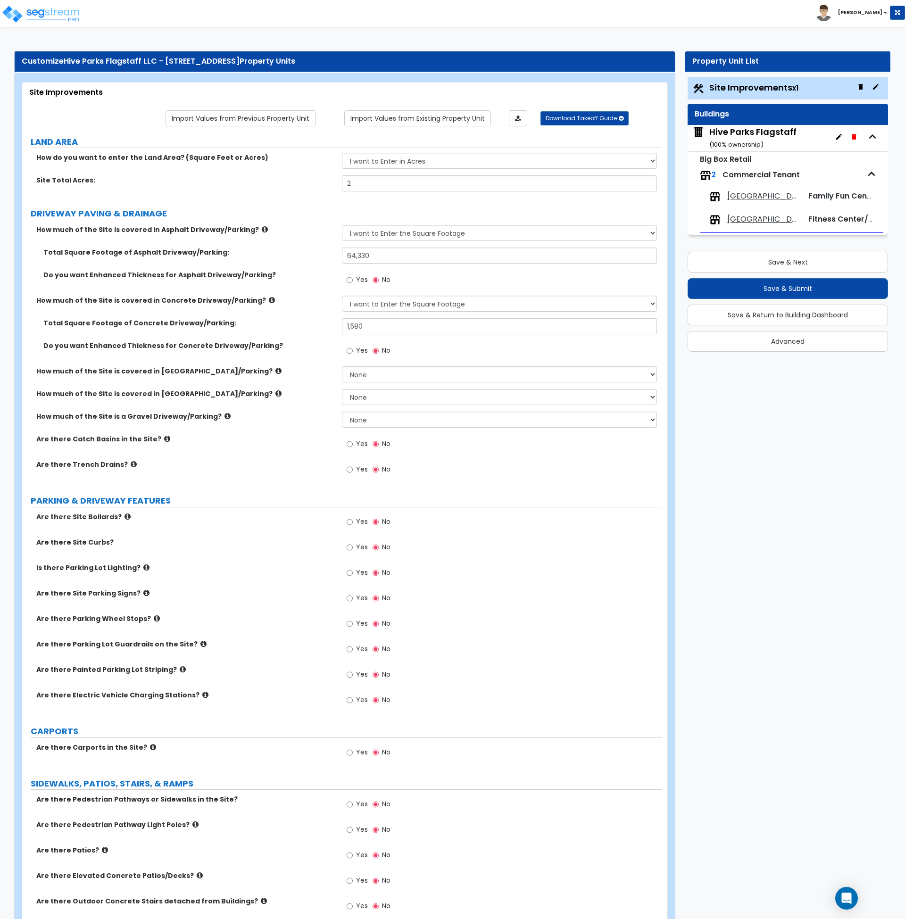
click at [287, 476] on div "Are there Trench Drains? Yes No" at bounding box center [341, 472] width 639 height 25
drag, startPoint x: 404, startPoint y: 259, endPoint x: 393, endPoint y: 258, distance: 10.9
click at [404, 259] on input "64,330" at bounding box center [499, 256] width 315 height 16
drag, startPoint x: 386, startPoint y: 259, endPoint x: 305, endPoint y: 259, distance: 80.1
click at [305, 259] on div "Total Square Footage of Asphalt Driveway/Parking: 64,330" at bounding box center [341, 259] width 639 height 23
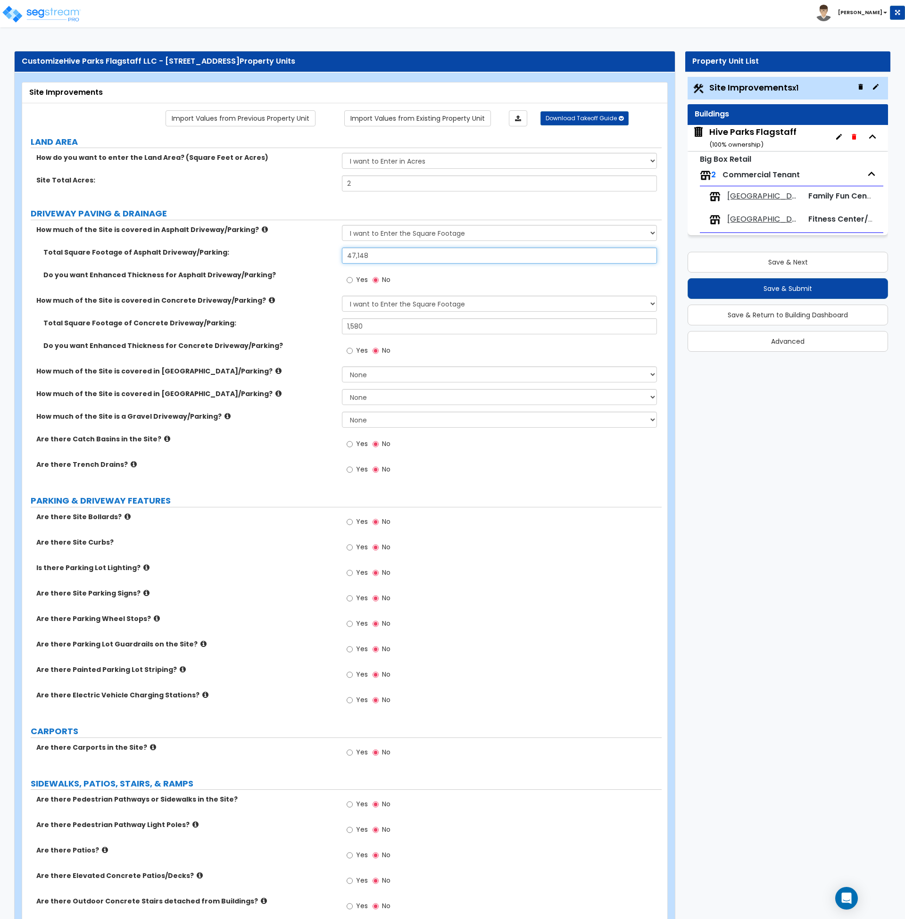
type input "47,148"
click at [305, 259] on div "Total Square Footage of Asphalt Driveway/Parking: 47,148" at bounding box center [341, 259] width 639 height 23
click at [351, 444] on input "Yes" at bounding box center [350, 444] width 6 height 10
radio input "true"
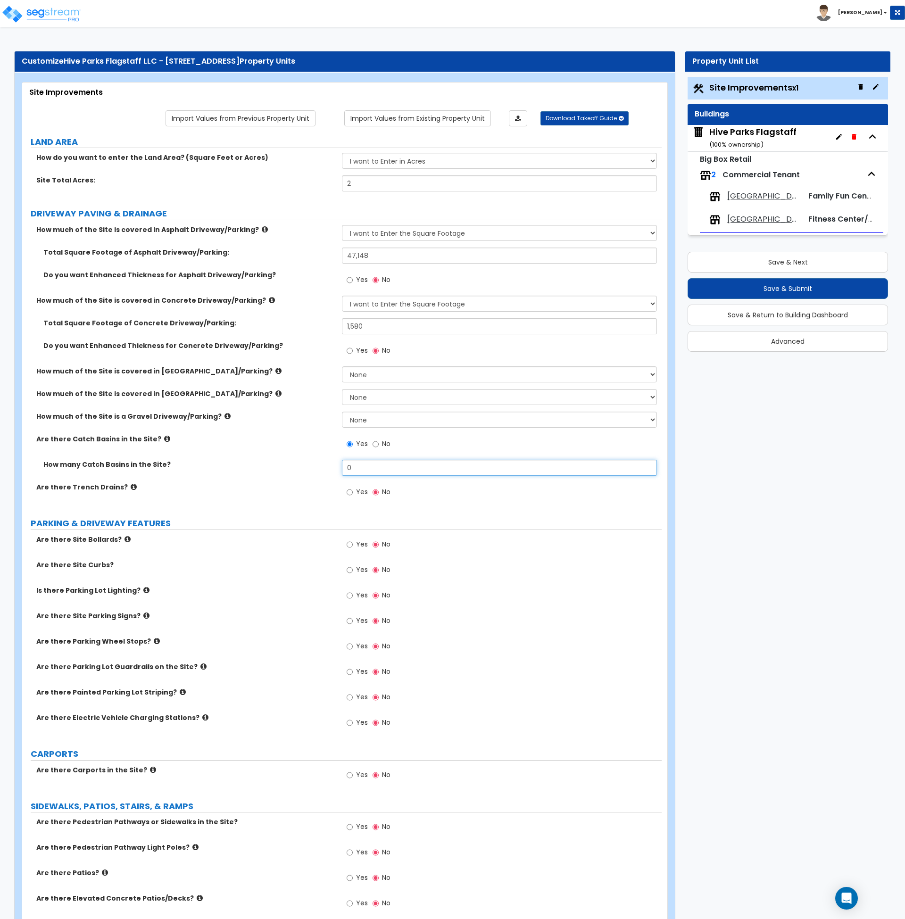
drag, startPoint x: 371, startPoint y: 469, endPoint x: 340, endPoint y: 467, distance: 31.2
click at [340, 467] on div "How many Catch Basins in the Site? 0" at bounding box center [341, 471] width 639 height 23
type input "2"
drag, startPoint x: 366, startPoint y: 467, endPoint x: 342, endPoint y: 452, distance: 28.2
click at [326, 467] on div "How many Catch Basins in the Site? 2" at bounding box center [341, 471] width 639 height 23
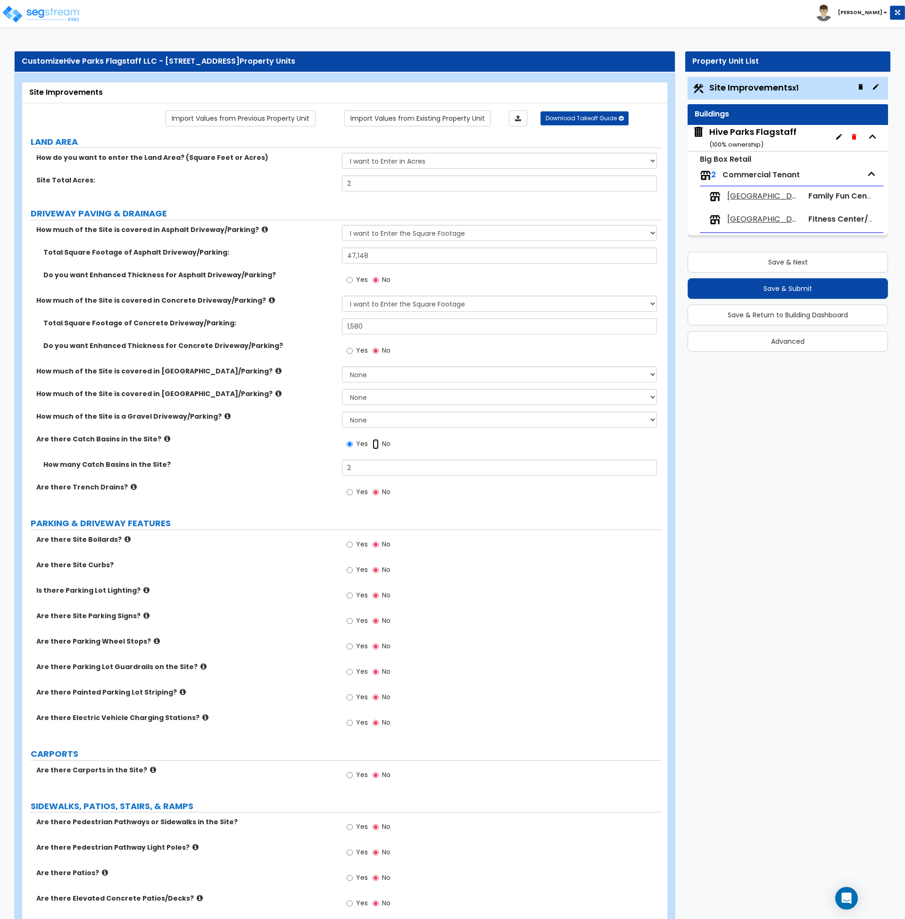
click at [373, 444] on input "No" at bounding box center [375, 444] width 6 height 10
radio input "false"
radio input "true"
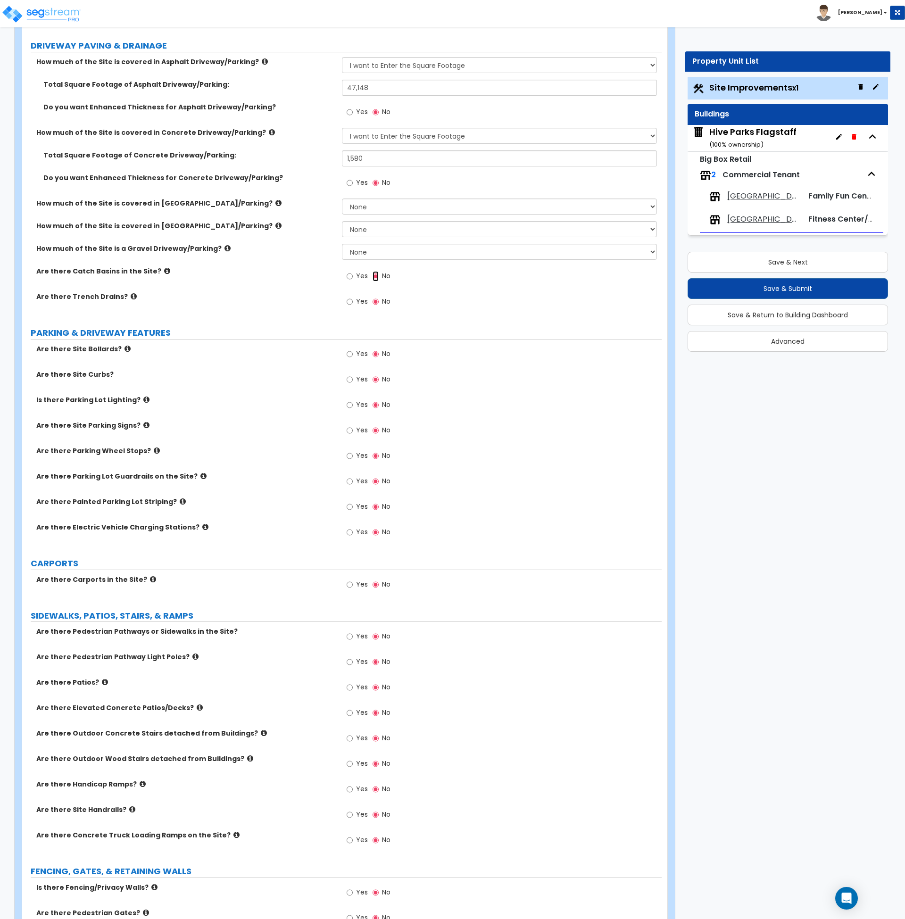
scroll to position [168, 0]
click at [350, 379] on input "Yes" at bounding box center [350, 379] width 6 height 10
radio input "true"
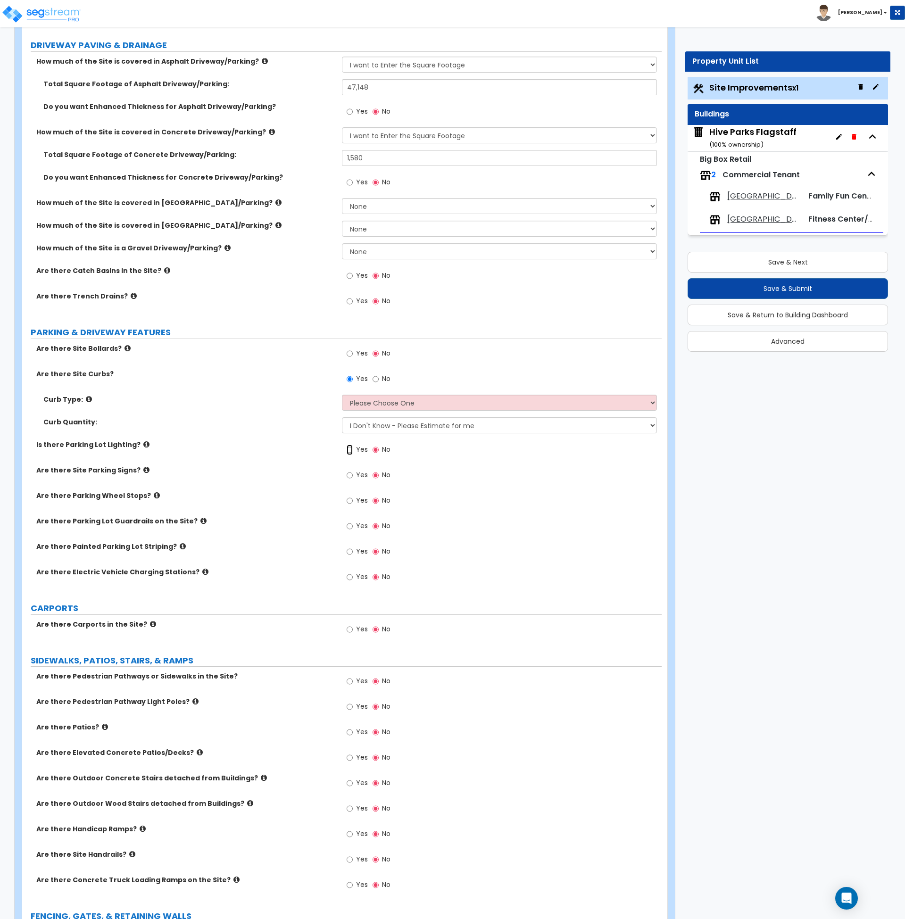
click at [351, 451] on input "Yes" at bounding box center [350, 450] width 6 height 10
radio input "true"
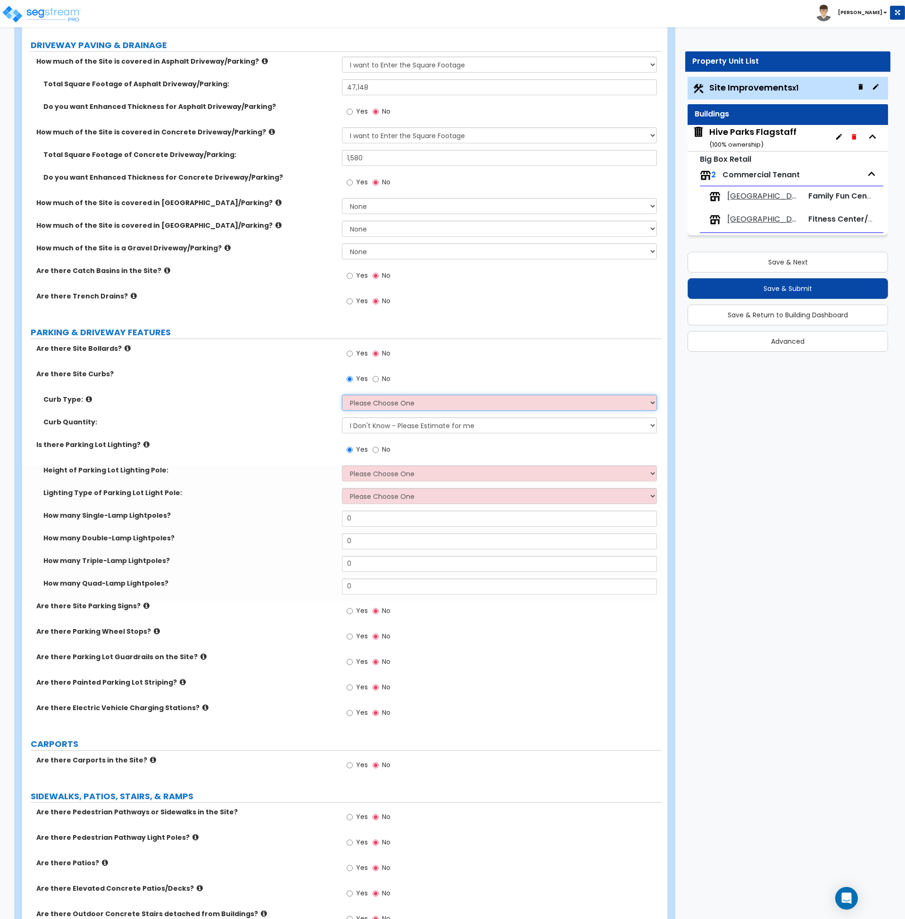
click at [375, 404] on select "Please Choose One Curb (Only) Curb & Gutter Asphalt Berm" at bounding box center [499, 403] width 315 height 16
select select "2"
click at [342, 395] on select "Please Choose One Curb (Only) Curb & Gutter Asphalt Berm" at bounding box center [499, 403] width 315 height 16
click at [384, 426] on select "I Don't Know - Please Estimate for me I want to Enter the Linear Footage" at bounding box center [499, 425] width 315 height 16
select select "1"
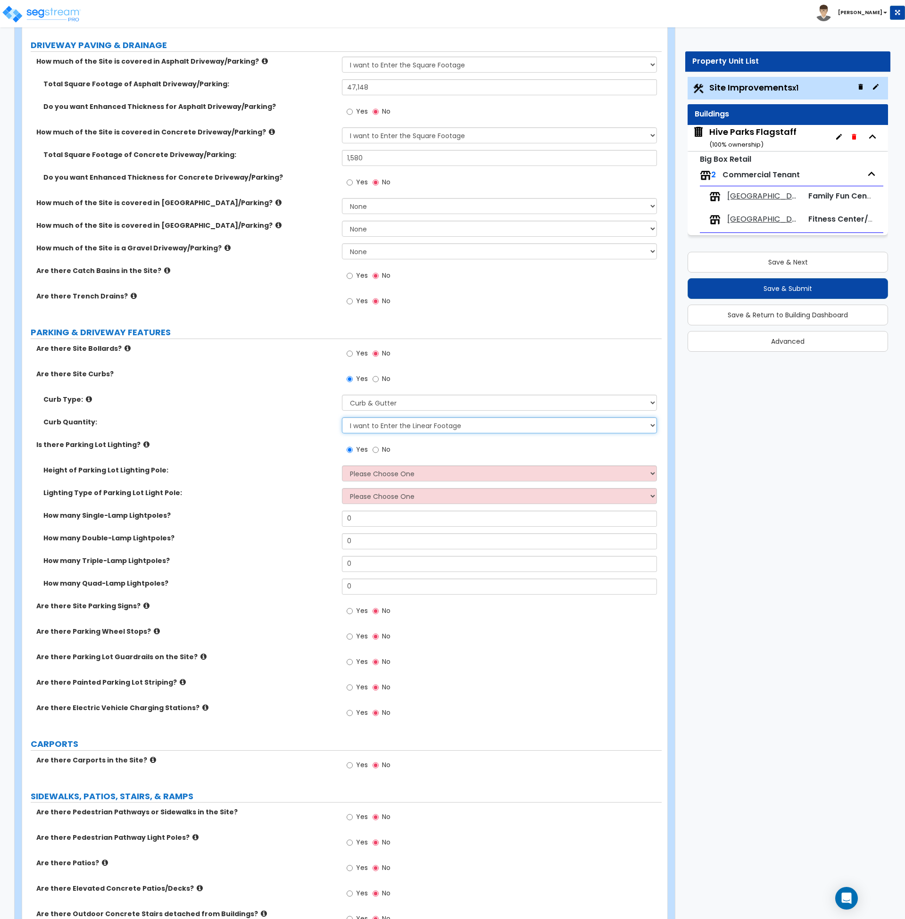
click at [342, 417] on select "I Don't Know - Please Estimate for me I want to Enter the Linear Footage" at bounding box center [499, 425] width 315 height 16
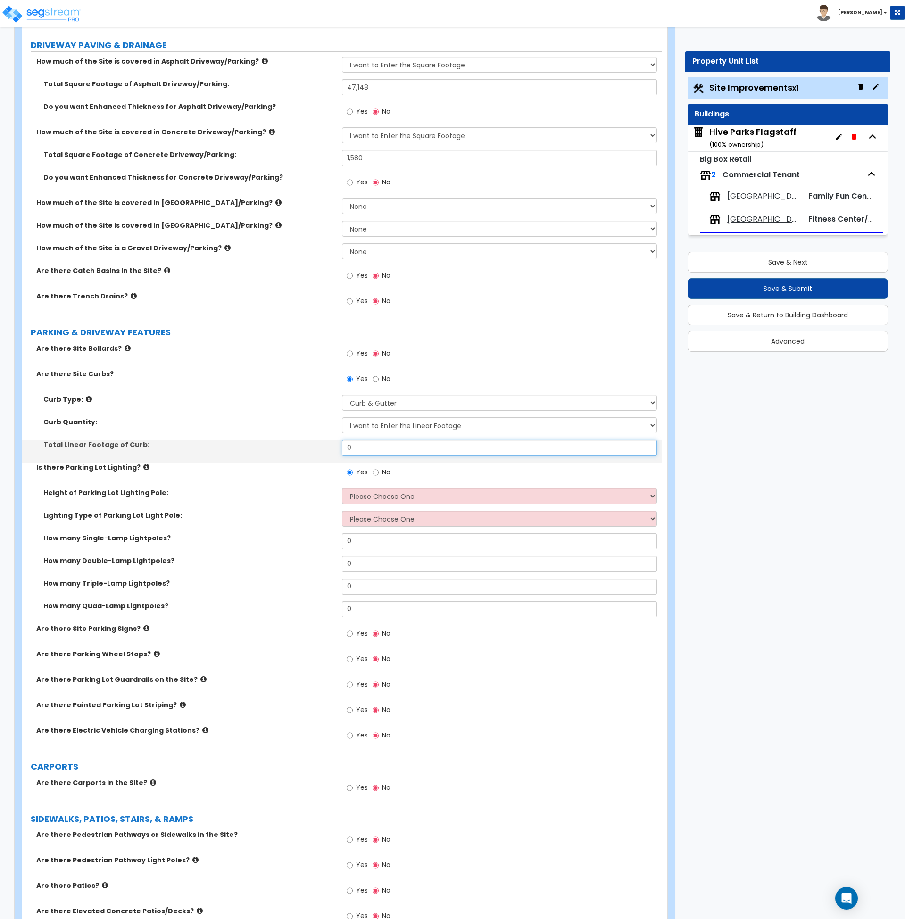
click at [373, 445] on input "0" at bounding box center [499, 448] width 315 height 16
drag, startPoint x: 372, startPoint y: 446, endPoint x: 337, endPoint y: 446, distance: 34.9
click at [337, 446] on div "Total Linear Footage of Curb: 0" at bounding box center [341, 451] width 639 height 23
type input "510"
click at [319, 470] on label "Is there Parking Lot Lighting?" at bounding box center [185, 466] width 298 height 9
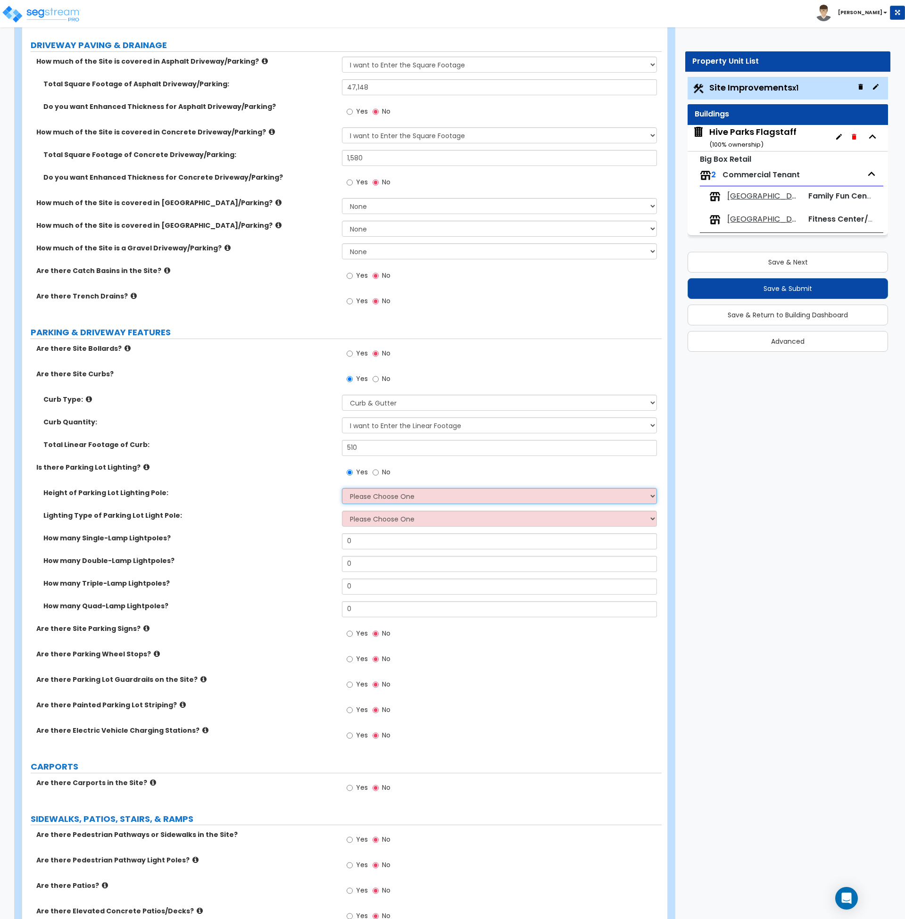
click at [431, 495] on select "Please Choose One 20' high 30' high 40' high" at bounding box center [499, 496] width 315 height 16
select select "1"
click at [342, 488] on select "Please Choose One 20' high 30' high 40' high" at bounding box center [499, 496] width 315 height 16
click at [396, 517] on select "Please Choose One LED Metal Halide High Pressure Sodium Please Choose for me" at bounding box center [499, 519] width 315 height 16
select select "1"
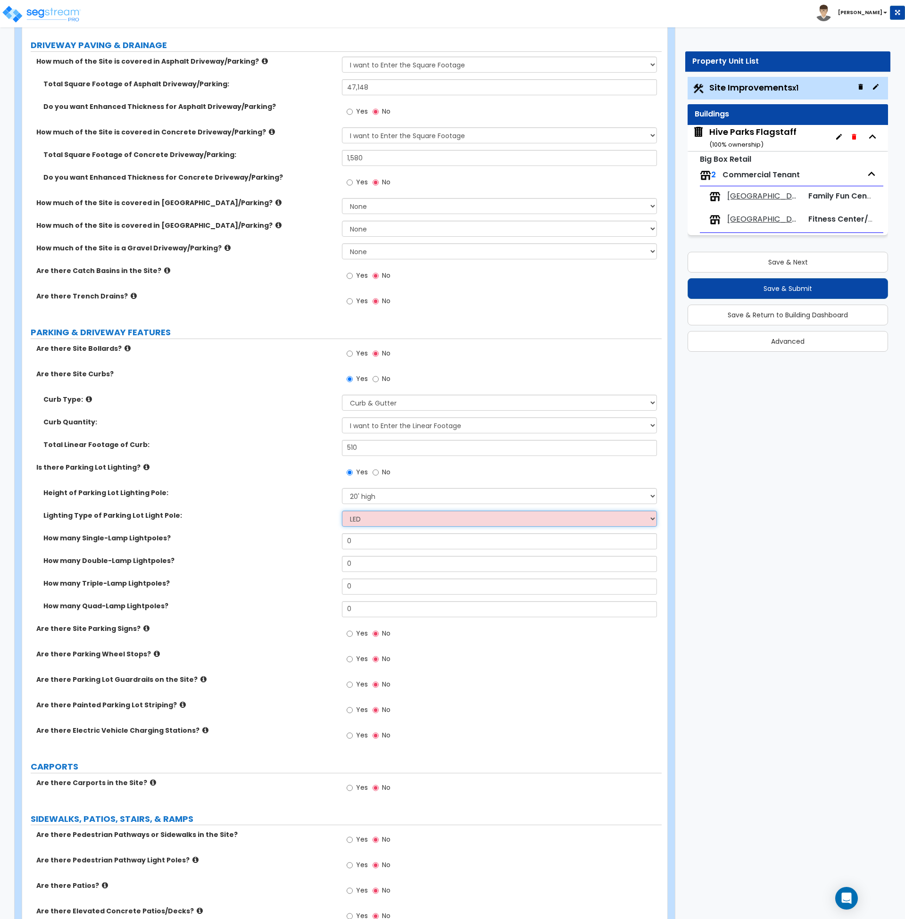
click at [342, 511] on select "Please Choose One LED Metal Halide High Pressure Sodium Please Choose for me" at bounding box center [499, 519] width 315 height 16
drag, startPoint x: 385, startPoint y: 543, endPoint x: 291, endPoint y: 536, distance: 94.6
click at [291, 536] on div "How many Single-Lamp Lightpoles? 0" at bounding box center [341, 544] width 639 height 23
type input "4"
type input "1"
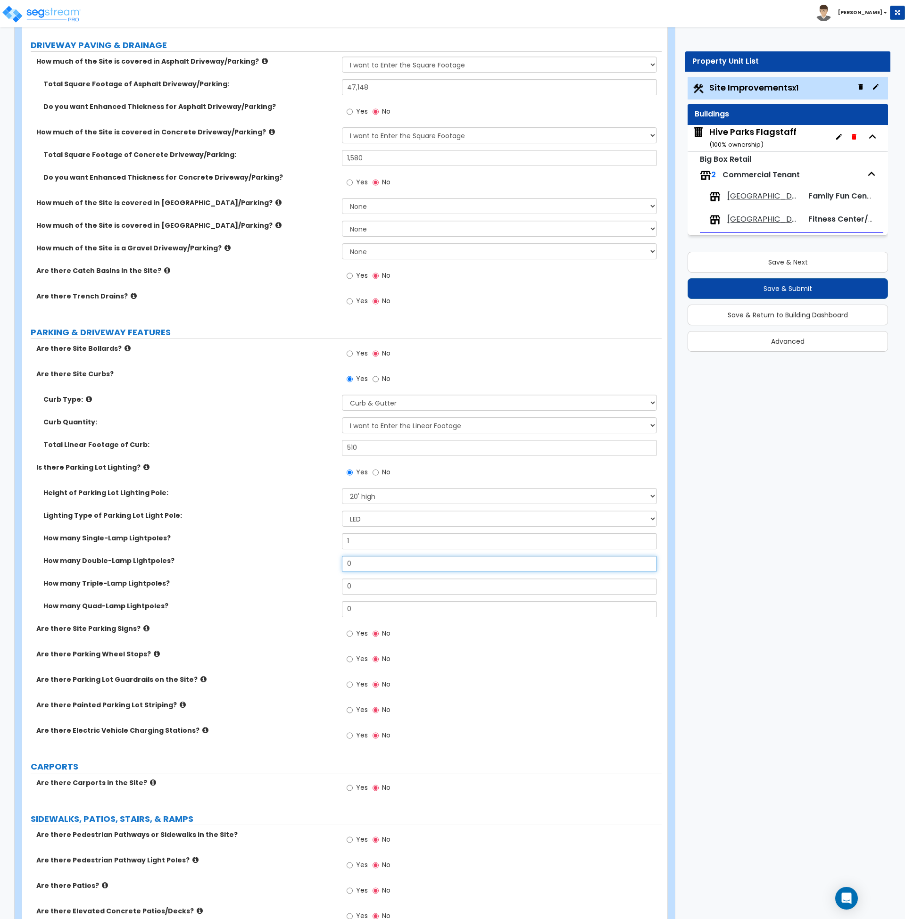
click at [324, 565] on div "How many Double-Lamp Lightpoles? 0" at bounding box center [341, 567] width 639 height 23
drag, startPoint x: 368, startPoint y: 565, endPoint x: 300, endPoint y: 560, distance: 68.1
click at [300, 560] on div "How many Double-Lamp Lightpoles? 5" at bounding box center [341, 567] width 639 height 23
type input "4"
click at [300, 560] on label "How many Double-Lamp Lightpoles?" at bounding box center [188, 560] width 291 height 9
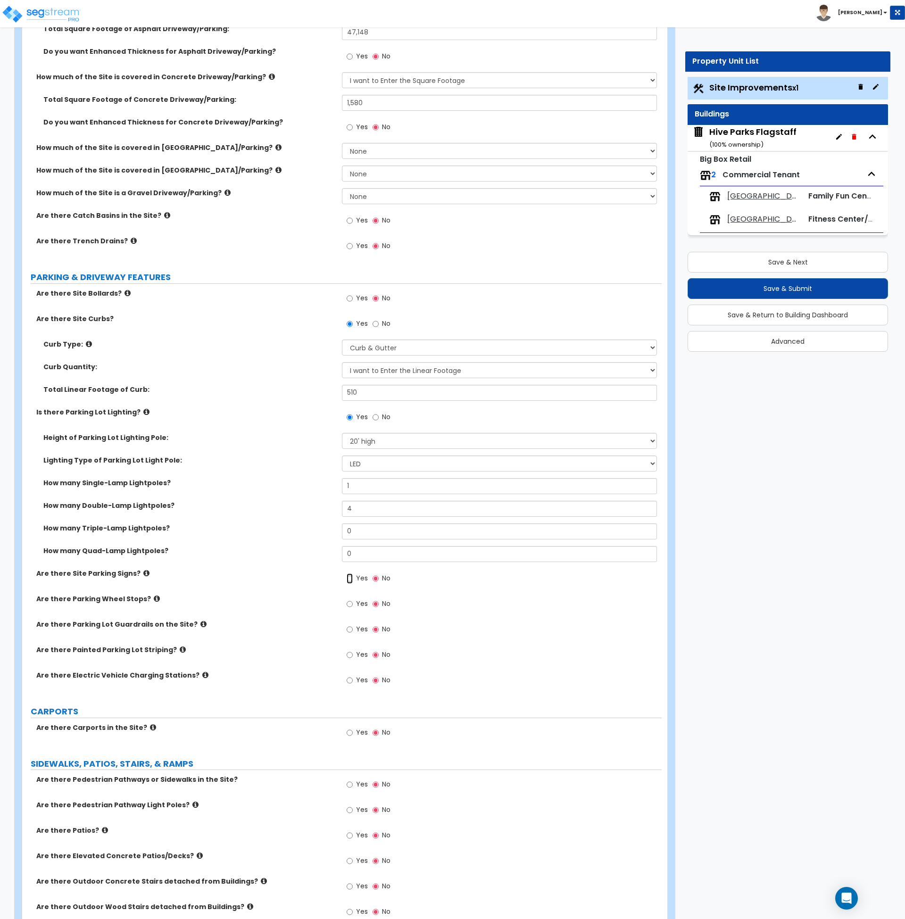
click at [349, 580] on input "Yes" at bounding box center [350, 578] width 6 height 10
radio input "true"
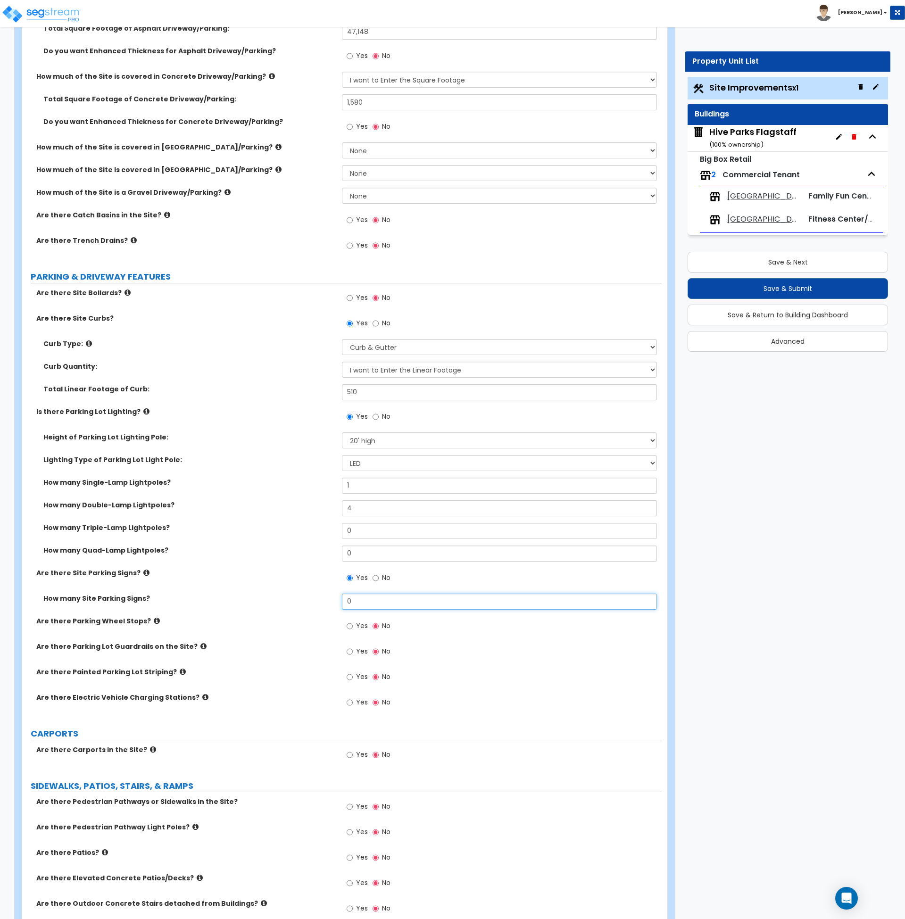
drag, startPoint x: 369, startPoint y: 607, endPoint x: 303, endPoint y: 601, distance: 66.2
click at [303, 601] on div "How many Site Parking Signs? 0" at bounding box center [341, 605] width 639 height 23
type input "5"
click at [347, 676] on input "Yes" at bounding box center [350, 677] width 6 height 10
radio input "true"
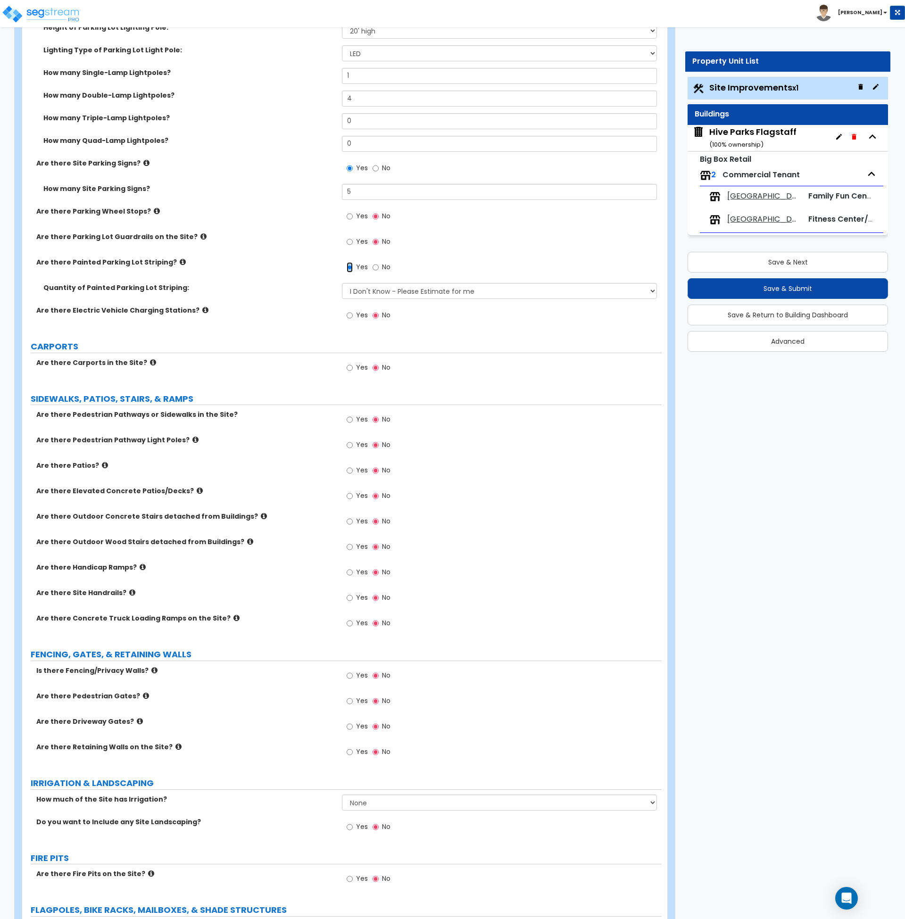
scroll to position [634, 0]
click at [351, 419] on input "Yes" at bounding box center [350, 419] width 6 height 10
radio input "true"
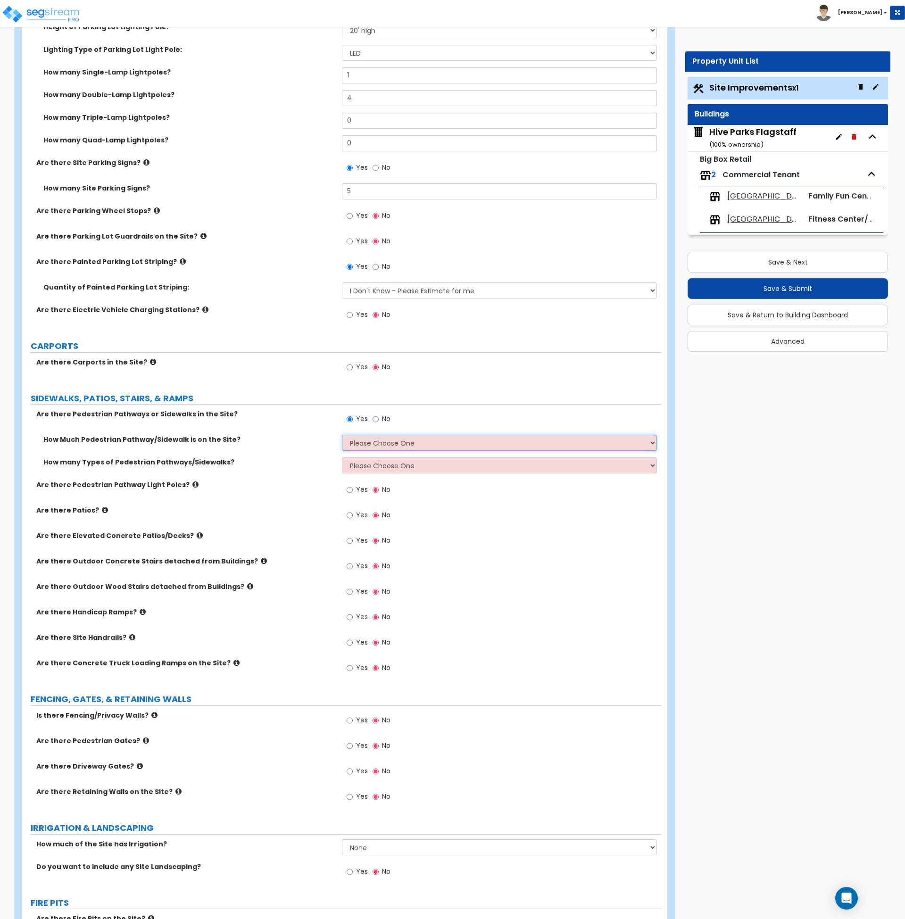
click at [370, 444] on select "Please Choose One I Don't Know, Please Estimate For Me Enter Linear Footage" at bounding box center [499, 443] width 315 height 16
select select "2"
click at [342, 435] on select "Please Choose One I Don't Know, Please Estimate For Me Enter Linear Footage" at bounding box center [499, 443] width 315 height 16
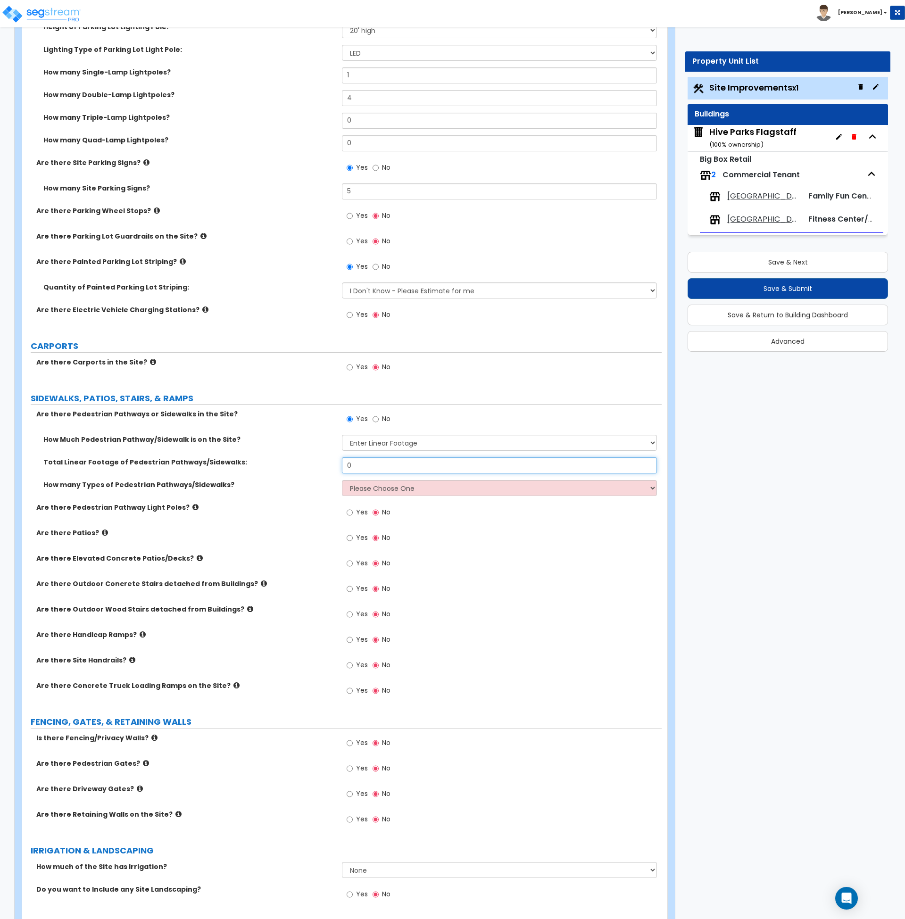
click at [370, 463] on input "0" at bounding box center [499, 465] width 315 height 16
drag, startPoint x: 372, startPoint y: 466, endPoint x: 329, endPoint y: 464, distance: 43.4
click at [329, 464] on div "Total Linear Footage of Pedestrian Pathways/Sidewalks: 0" at bounding box center [341, 468] width 639 height 23
type input "619"
click at [356, 485] on select "Please Choose One 1 2 3" at bounding box center [499, 488] width 315 height 16
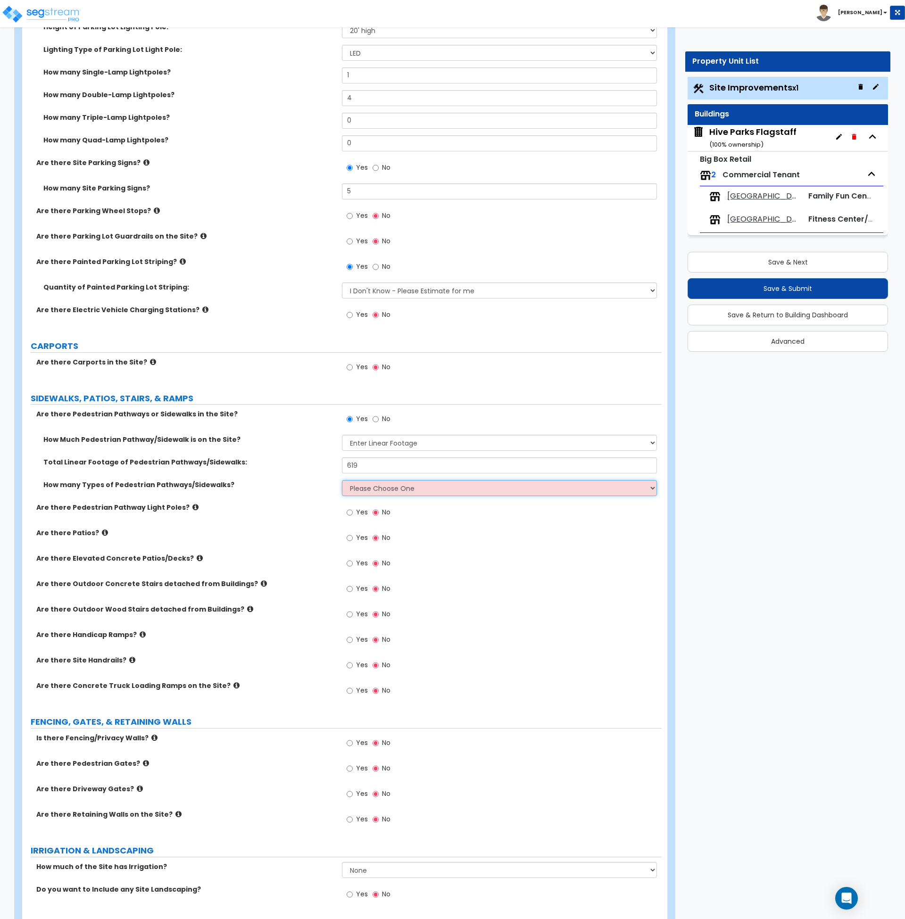
select select "1"
click at [342, 480] on select "Please Choose One 1 2 3" at bounding box center [499, 488] width 315 height 16
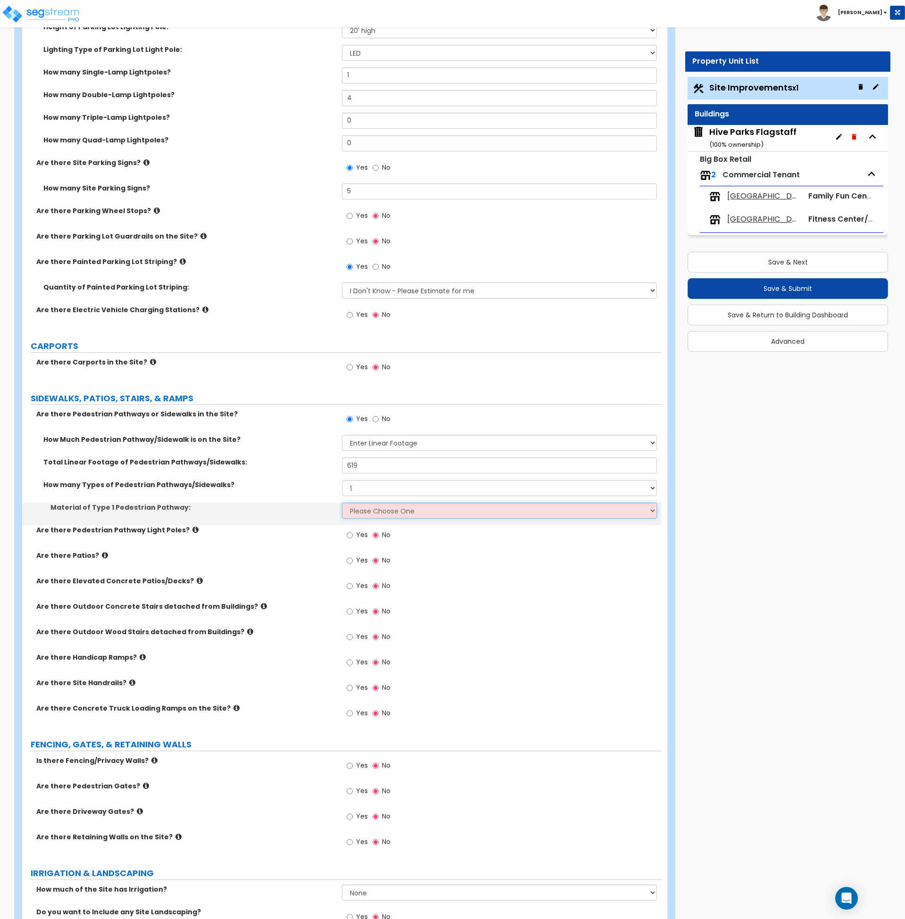
click at [375, 504] on select "Please Choose One Bare Concrete Stamped Concrete Brick Pavers Stone Pavers Wood…" at bounding box center [499, 511] width 315 height 16
select select "1"
click at [342, 503] on select "Please Choose One Bare Concrete Stamped Concrete Brick Pavers Stone Pavers Wood…" at bounding box center [499, 511] width 315 height 16
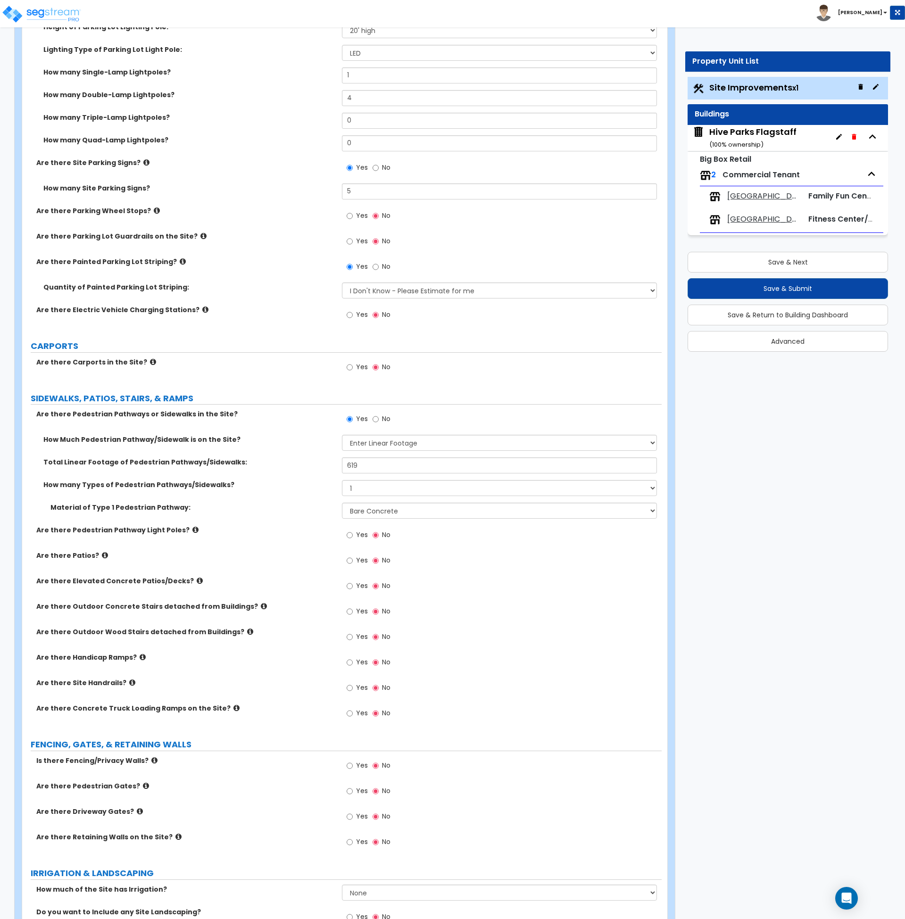
click at [314, 545] on div "Are there Pedestrian Pathway Light Poles? Yes No" at bounding box center [341, 537] width 639 height 25
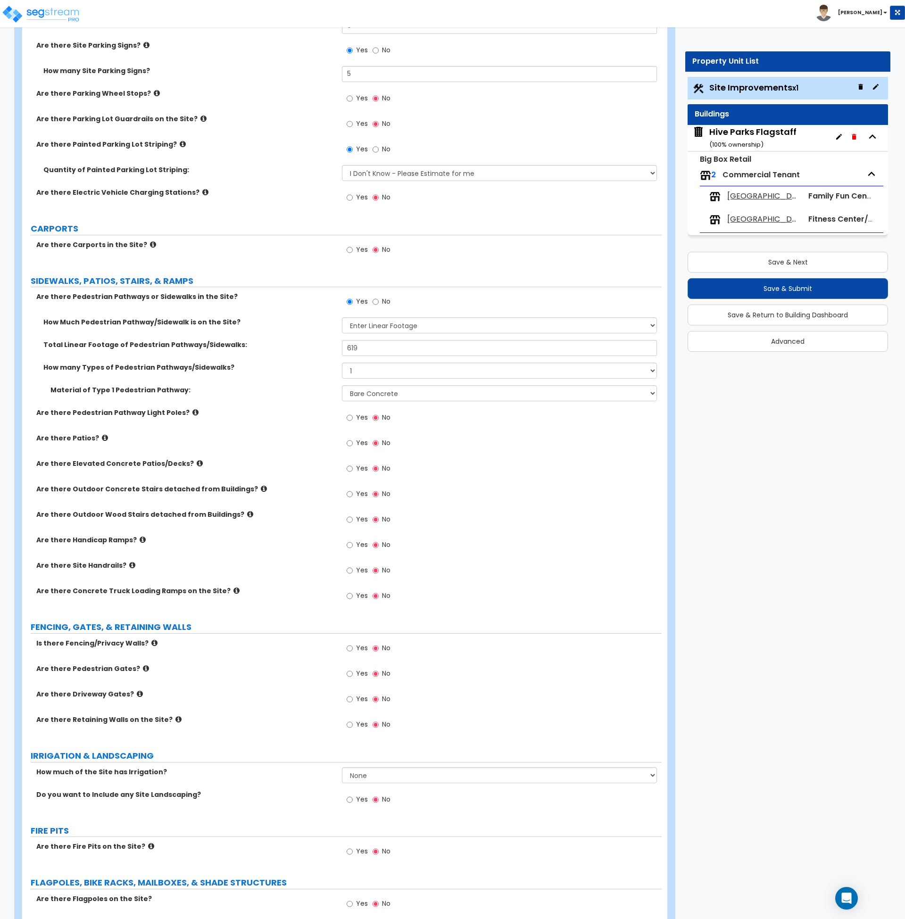
scroll to position [752, 0]
click at [447, 511] on div "Yes No" at bounding box center [502, 521] width 320 height 25
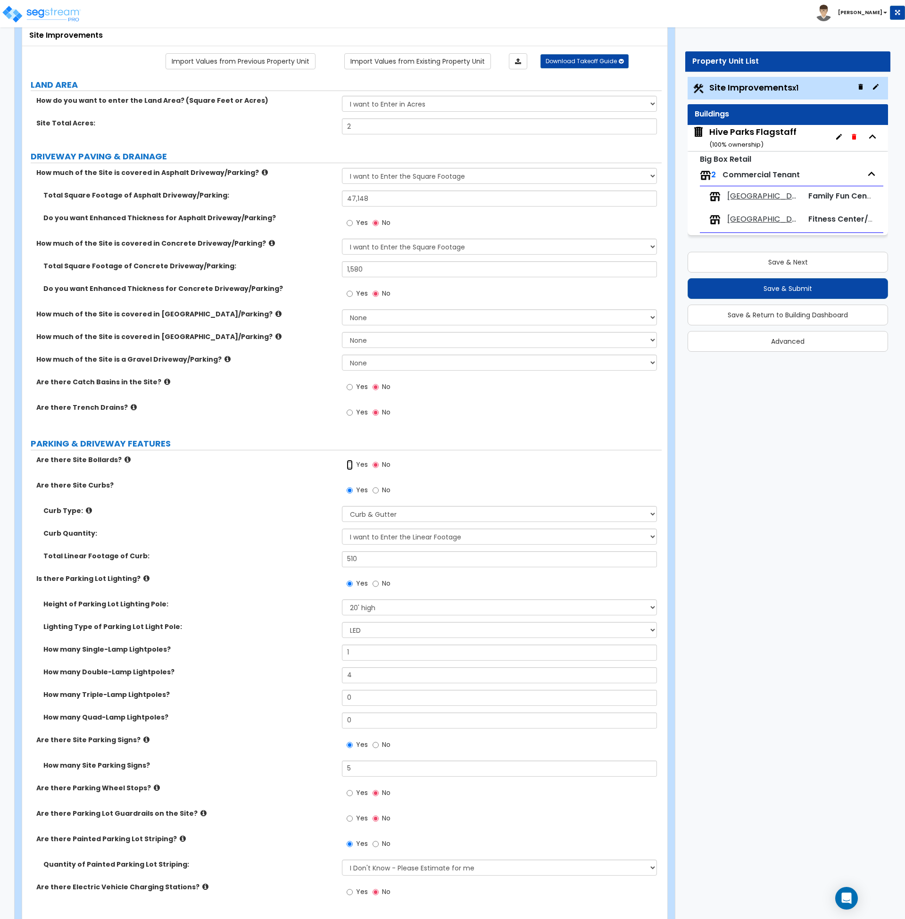
click at [348, 466] on input "Yes" at bounding box center [350, 465] width 6 height 10
radio input "true"
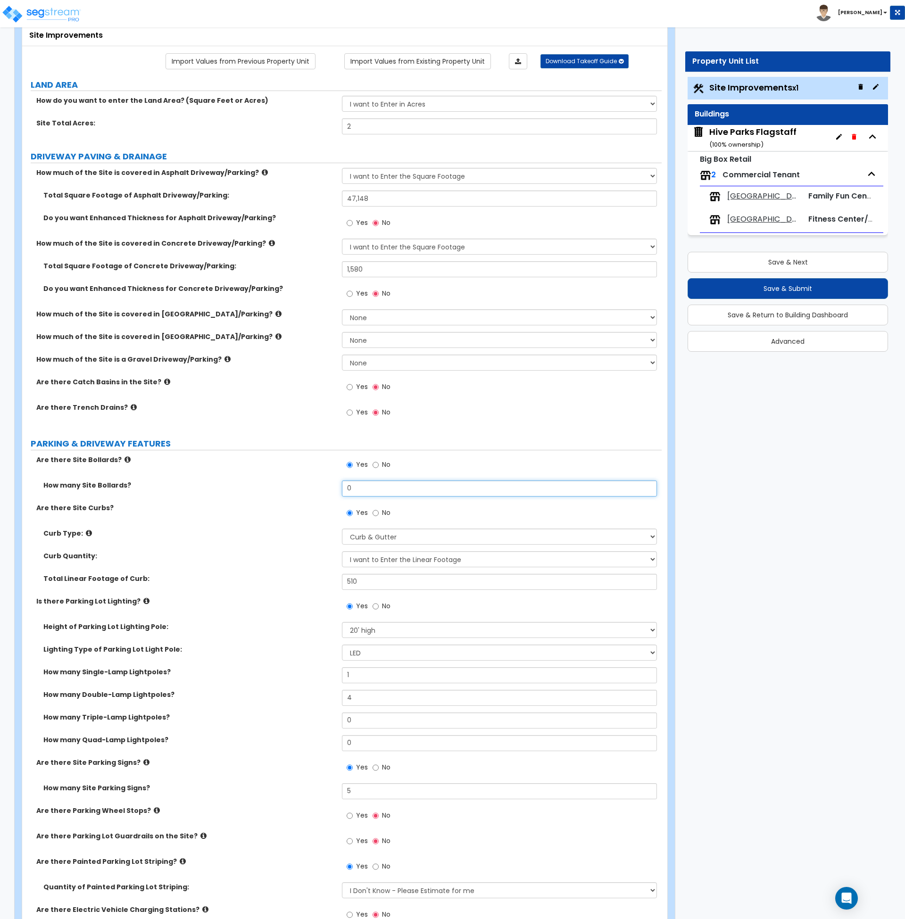
drag, startPoint x: 361, startPoint y: 483, endPoint x: 309, endPoint y: 490, distance: 52.3
click at [309, 490] on div "How many Site Bollards? 0" at bounding box center [341, 491] width 639 height 23
type input "2"
click at [309, 490] on div "How many Site Bollards? 2" at bounding box center [341, 491] width 639 height 23
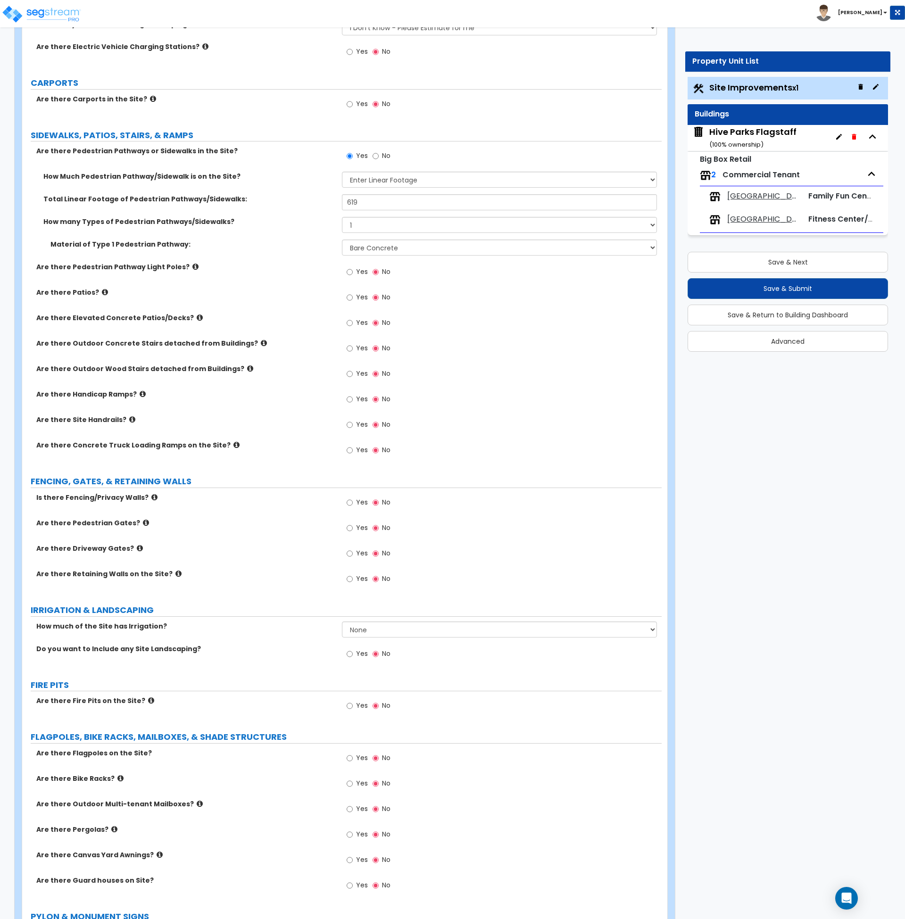
scroll to position [920, 0]
click at [770, 259] on button "Save & Next" at bounding box center [787, 262] width 200 height 21
